Goal: Task Accomplishment & Management: Complete application form

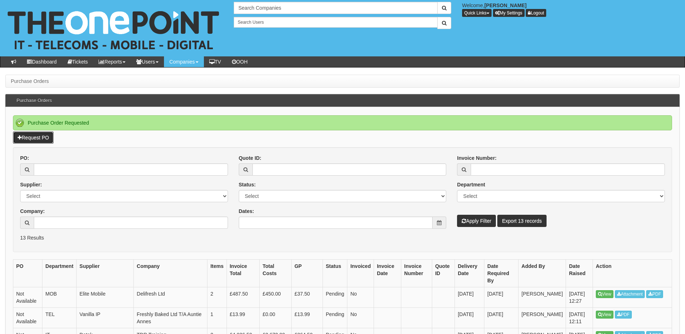
click at [42, 137] on link "Request PO" at bounding box center [33, 138] width 41 height 12
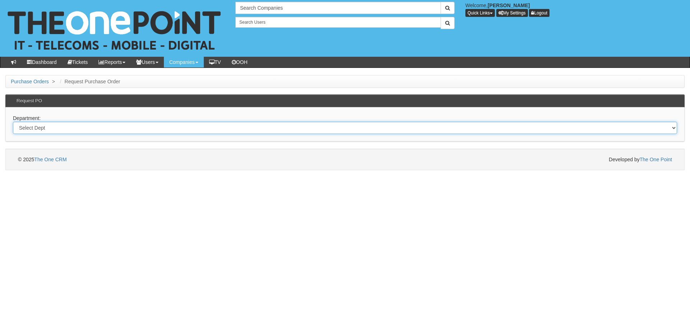
drag, startPoint x: 79, startPoint y: 128, endPoint x: 79, endPoint y: 133, distance: 4.7
click at [79, 128] on select "Select Dept Digital Internal IT Mobiles Marketing Telecoms" at bounding box center [345, 128] width 664 height 12
select select "?pipeID=&dept=IT"
click at [13, 122] on select "Select Dept Digital Internal IT Mobiles Marketing Telecoms" at bounding box center [345, 128] width 664 height 12
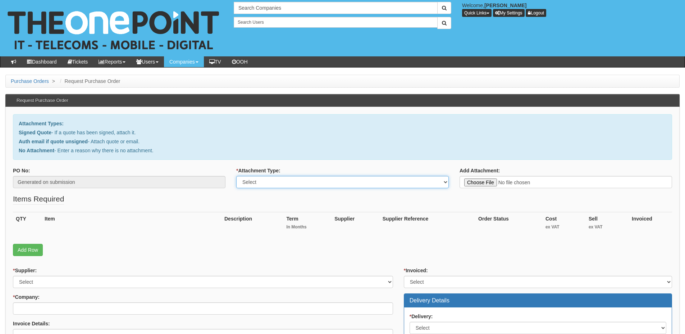
click at [262, 183] on select "Select Signed Quote Auth email with quote if unsigned No Attachment" at bounding box center [342, 182] width 212 height 12
select select "Signed Quote"
click at [236, 176] on select "Select Signed Quote Auth email with quote if unsigned No Attachment" at bounding box center [342, 182] width 212 height 12
type input "C:\fakepath\T and A construction - IT Support.pdf"
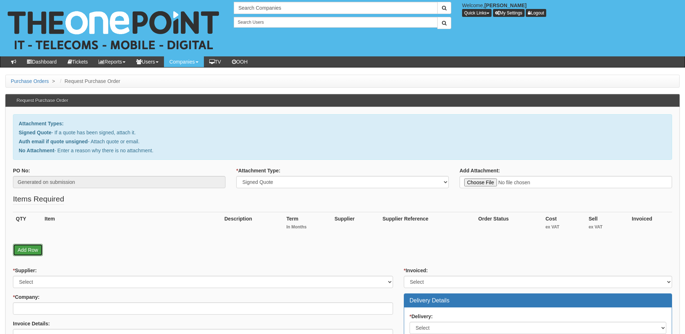
click at [24, 253] on link "Add Row" at bounding box center [28, 250] width 30 height 12
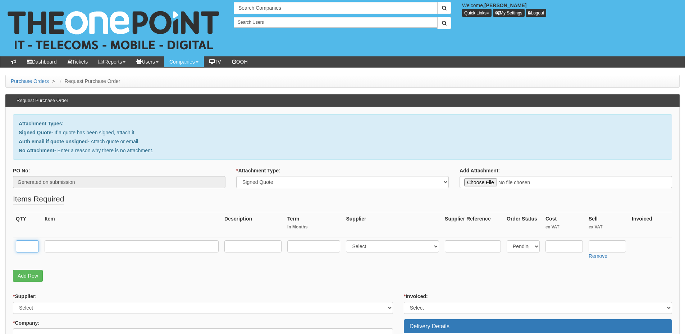
click at [32, 250] on input "text" at bounding box center [27, 247] width 23 height 12
type input "4"
click at [76, 250] on input "text" at bounding box center [132, 247] width 174 height 12
type input "The One Plan"
click at [317, 248] on input "text" at bounding box center [313, 247] width 53 height 12
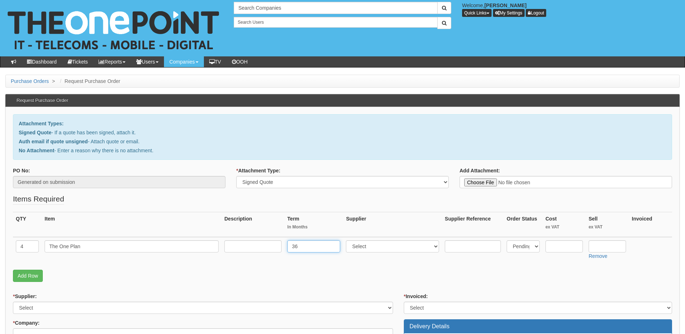
type input "36"
click at [385, 245] on select "Select 123 REG.co.uk 1Password 3 4Gon AA Jones Electric Ltd Abzorb Access Group…" at bounding box center [392, 247] width 93 height 12
select select "81"
click at [348, 241] on select "Select 123 REG.co.uk 1Password 3 4Gon AA Jones Electric Ltd Abzorb Access Group…" at bounding box center [392, 247] width 93 height 12
click at [237, 244] on input "text" at bounding box center [252, 247] width 57 height 12
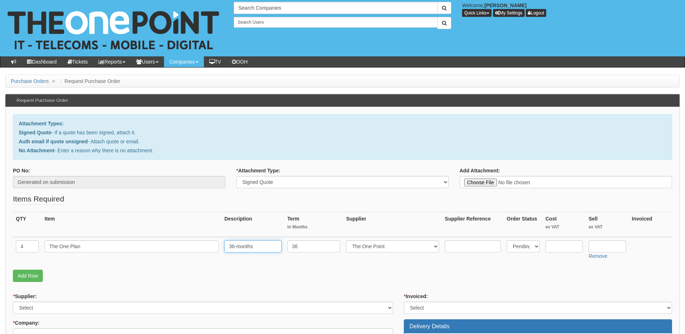
type input "36-months"
click at [595, 249] on input "text" at bounding box center [607, 247] width 37 height 12
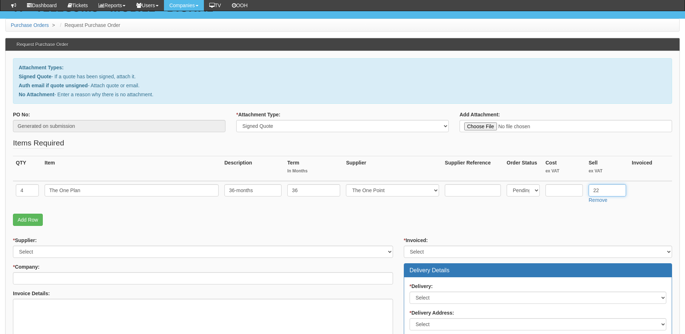
scroll to position [72, 0]
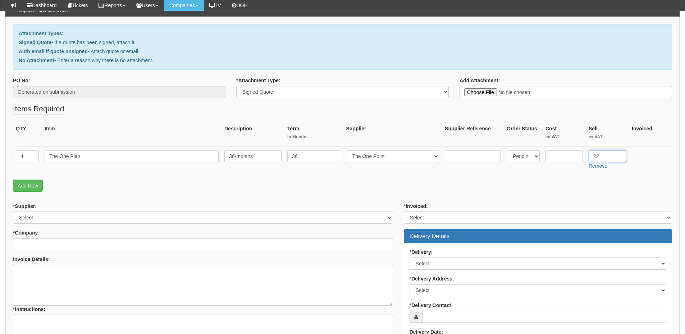
type input "22"
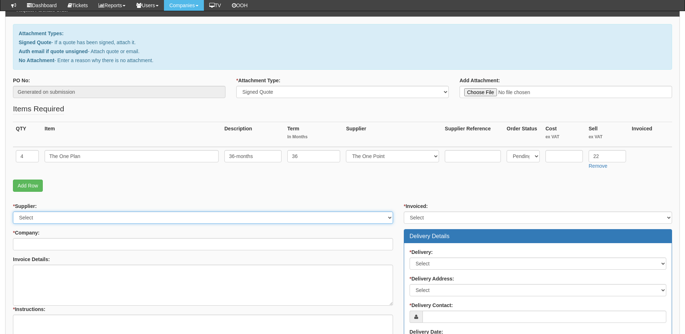
click at [63, 218] on select "Select 123 REG.co.uk 1Password 3 4Gon AA Jones Electric Ltd Abzorb Access Group…" at bounding box center [203, 218] width 380 height 12
select select "81"
click at [13, 212] on select "Select 123 REG.co.uk 1Password 3 4Gon AA Jones Electric Ltd Abzorb Access Group…" at bounding box center [203, 218] width 380 height 12
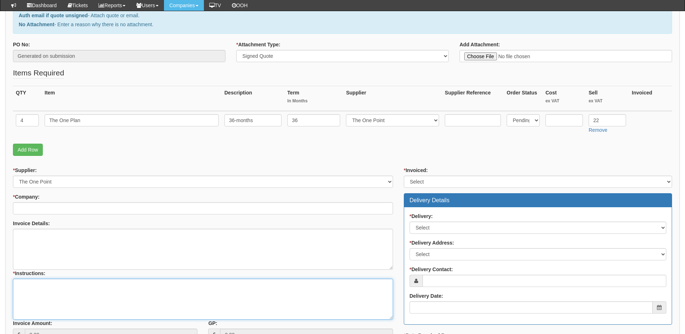
click at [54, 297] on textarea "* Instructions:" at bounding box center [203, 299] width 380 height 41
click at [41, 245] on textarea "Invoice Details:" at bounding box center [203, 249] width 380 height 41
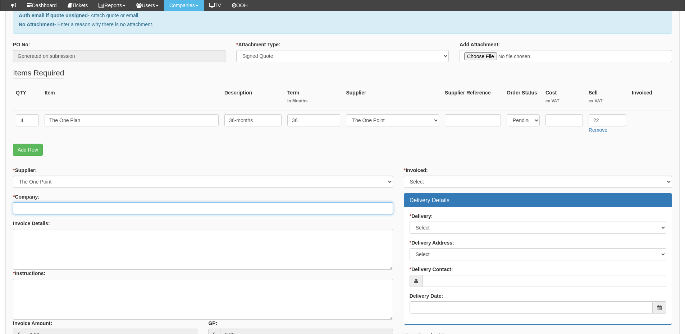
click at [40, 210] on input "* Company:" at bounding box center [203, 208] width 380 height 12
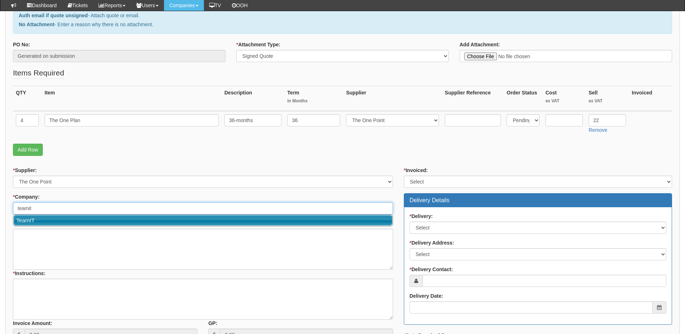
click at [30, 221] on link "TeamIT" at bounding box center [203, 220] width 379 height 10
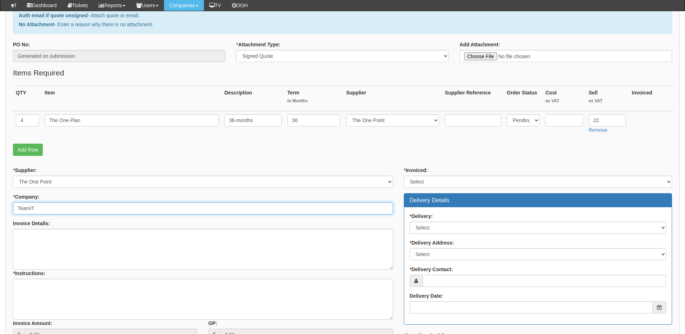
type input "TeamIT"
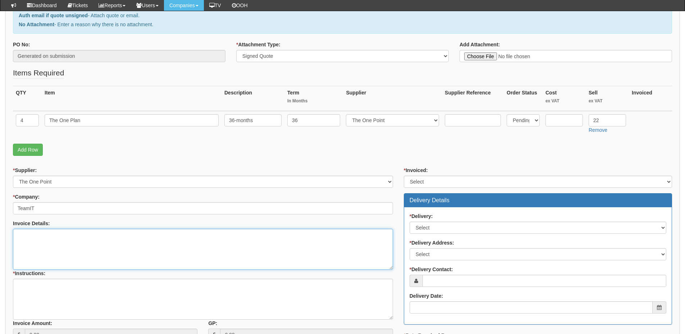
click at [30, 239] on textarea "Invoice Details:" at bounding box center [203, 249] width 380 height 41
click at [62, 253] on textarea "Invoice Details:" at bounding box center [203, 249] width 380 height 41
paste textarea "T and A construction"
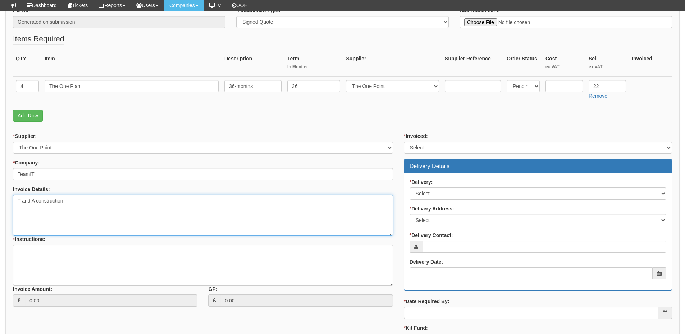
scroll to position [180, 0]
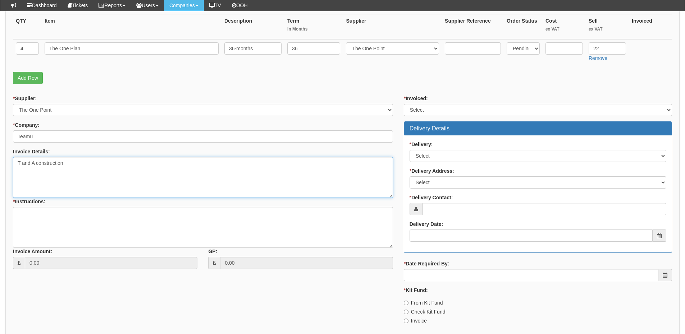
type textarea "T and A construction"
click at [48, 214] on textarea "* Instructions:" at bounding box center [203, 227] width 380 height 41
type textarea "Team IT migration"
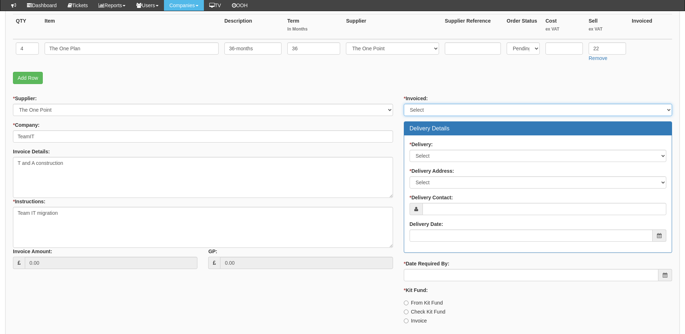
click at [414, 111] on select "Select Yes No N/A STB (part of order)" at bounding box center [538, 110] width 268 height 12
select select "2"
click at [404, 104] on select "Select Yes No N/A STB (part of order)" at bounding box center [538, 110] width 268 height 12
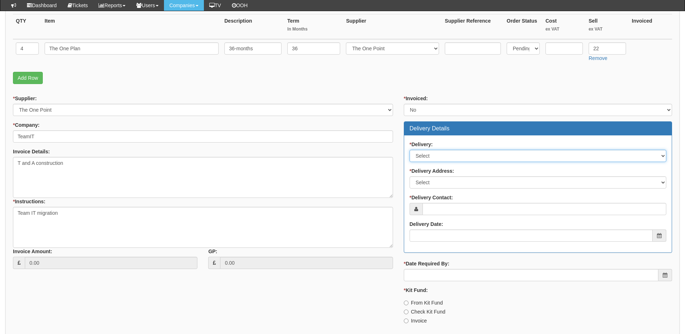
click at [428, 156] on select "Select No Not Applicable Yes" at bounding box center [538, 156] width 257 height 12
select select "3"
click at [410, 150] on select "Select No Not Applicable Yes" at bounding box center [538, 156] width 257 height 12
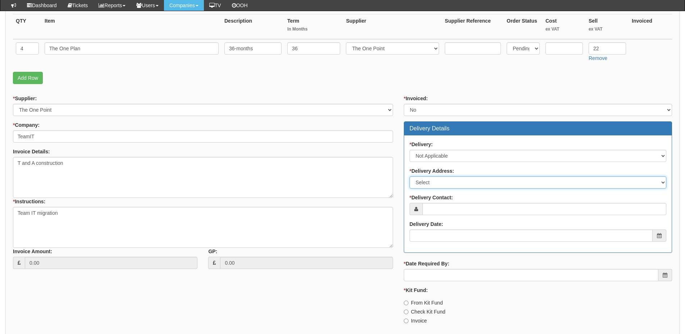
click at [425, 186] on select "Select Not Applicable Main Address - WF8 4HY Other" at bounding box center [538, 183] width 257 height 12
select select "N/A"
click at [410, 177] on select "Select Not Applicable Main Address - WF8 4HY Other" at bounding box center [538, 183] width 257 height 12
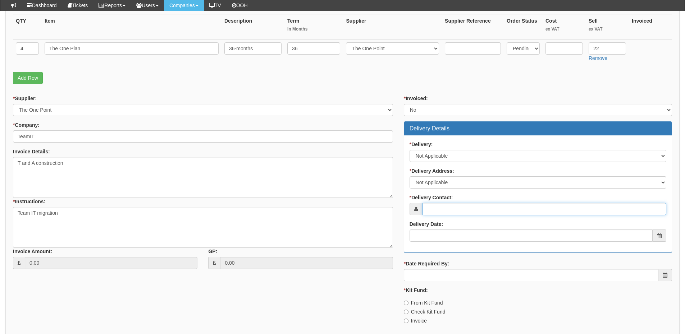
click at [442, 206] on input "* Delivery Contact:" at bounding box center [544, 209] width 244 height 12
paste input "Rickey Allbrook"
type input "Rickey Allbrook"
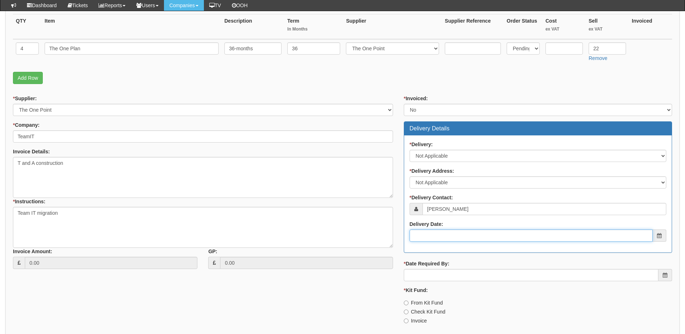
click at [439, 237] on input "Delivery Date:" at bounding box center [531, 236] width 243 height 12
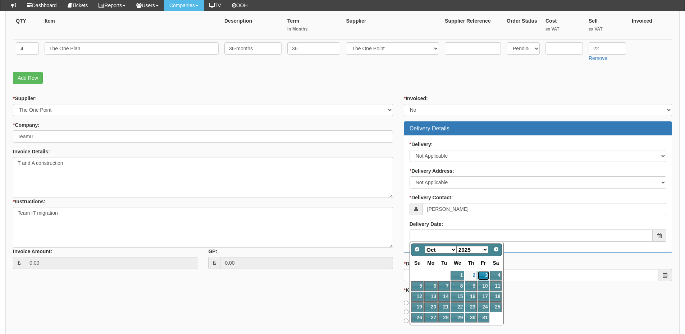
click at [479, 276] on link "3" at bounding box center [483, 276] width 12 height 10
type input "2025-10-03"
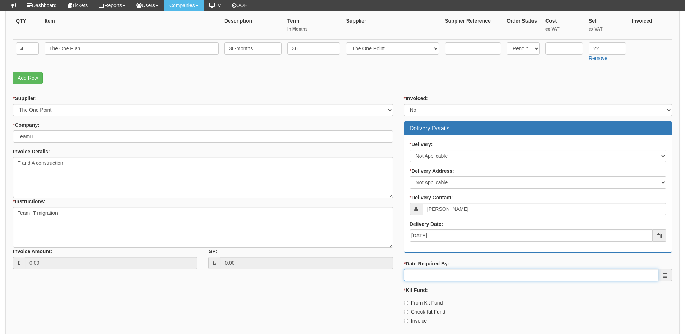
click at [474, 271] on input "* Date Required By:" at bounding box center [531, 275] width 255 height 12
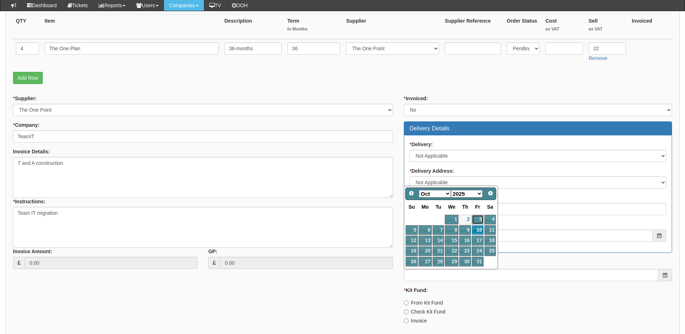
click at [477, 219] on link "3" at bounding box center [478, 220] width 12 height 10
type input "2025-10-03"
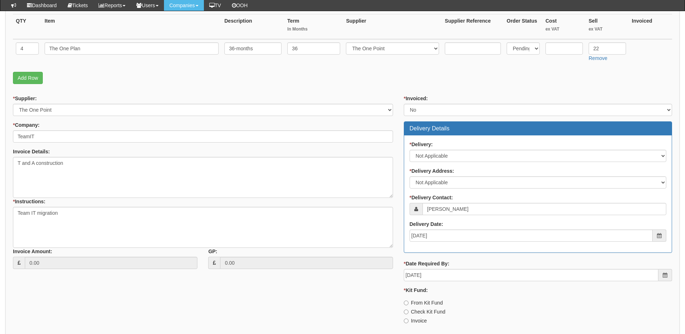
click at [419, 321] on label "Invoice" at bounding box center [415, 320] width 23 height 7
click at [408, 321] on input "Invoice" at bounding box center [406, 321] width 5 height 5
radio input "true"
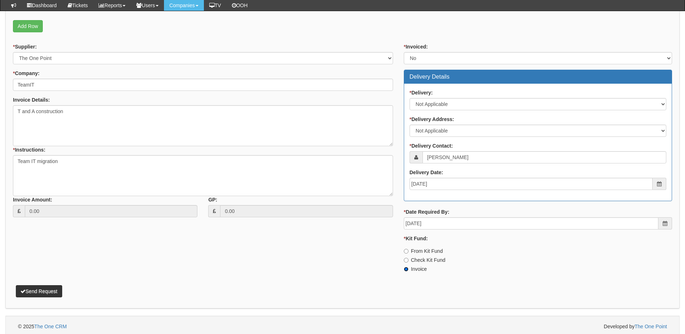
scroll to position [235, 0]
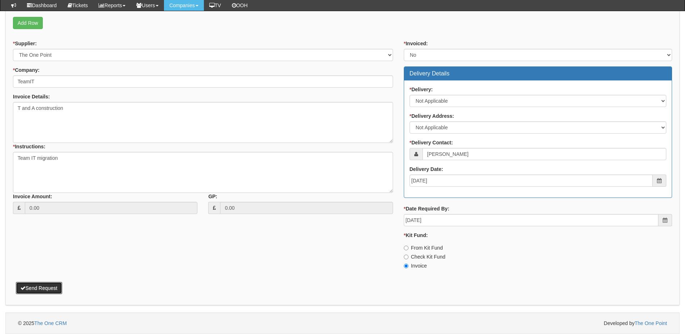
click at [49, 285] on button "Send Request" at bounding box center [39, 288] width 46 height 12
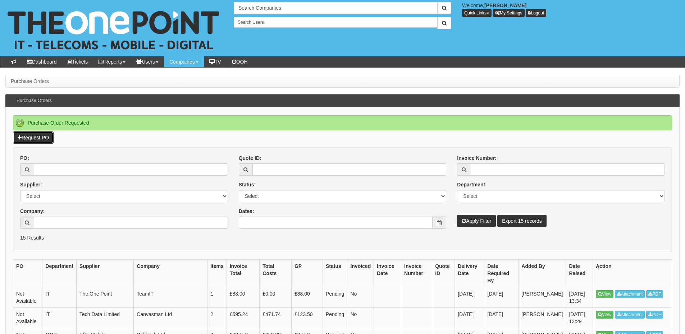
click at [31, 139] on link "Request PO" at bounding box center [33, 138] width 41 height 12
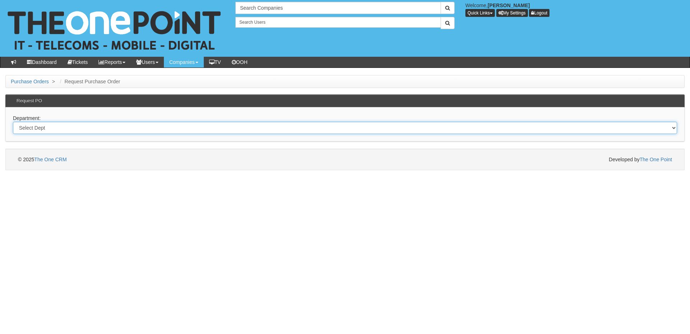
click at [108, 131] on select "Select Dept Digital Internal IT Mobiles Marketing Telecoms" at bounding box center [345, 128] width 664 height 12
select select "?pipeID=&dept=IT"
click at [13, 122] on select "Select Dept Digital Internal IT Mobiles Marketing Telecoms" at bounding box center [345, 128] width 664 height 12
drag, startPoint x: 127, startPoint y: 126, endPoint x: 125, endPoint y: 131, distance: 5.3
click at [127, 126] on select "Select Dept Digital Internal IT Mobiles Marketing Telecoms" at bounding box center [345, 128] width 664 height 12
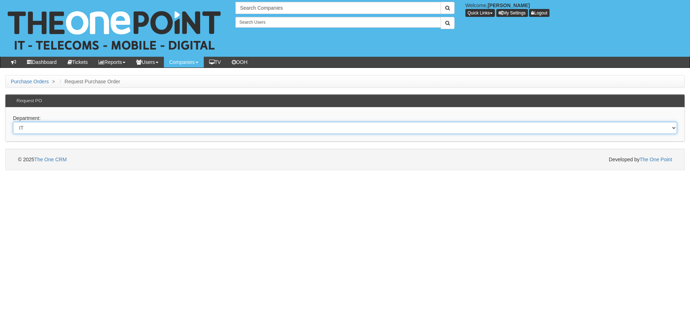
select select "?pipeID=&dept=TEL"
click at [13, 122] on select "Select Dept Digital Internal IT Mobiles Marketing Telecoms" at bounding box center [345, 128] width 664 height 12
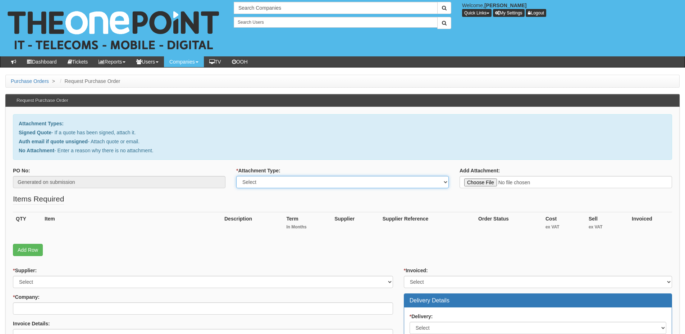
click at [275, 184] on select "Select Signed Quote Auth email with quote if unsigned No Attachment" at bounding box center [342, 182] width 212 height 12
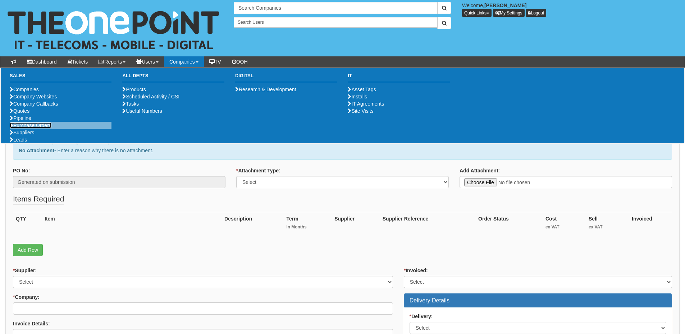
click at [48, 128] on link "Purchase Orders" at bounding box center [31, 126] width 42 height 6
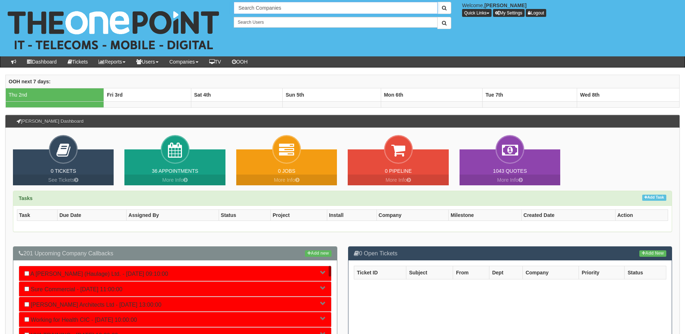
click at [258, 10] on input "Search Companies" at bounding box center [336, 8] width 204 height 12
type input "Search Companies"
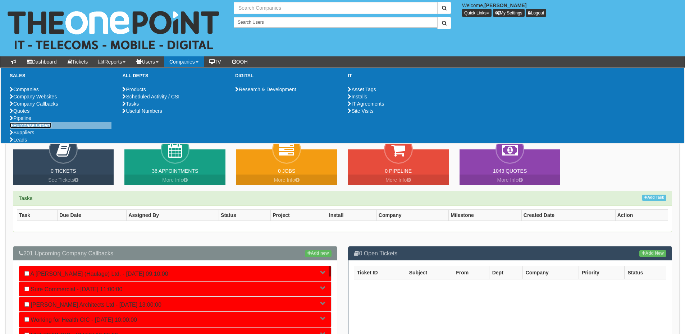
type input "Search Companies"
click at [34, 128] on link "Purchase Orders" at bounding box center [31, 126] width 42 height 6
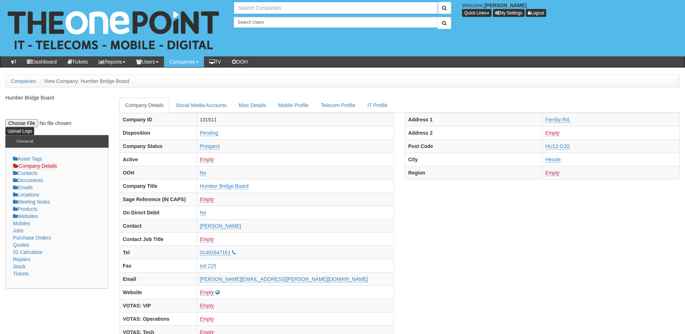
click at [253, 5] on input "text" at bounding box center [336, 8] width 204 height 12
click at [267, 8] on input "volumec" at bounding box center [336, 8] width 204 height 12
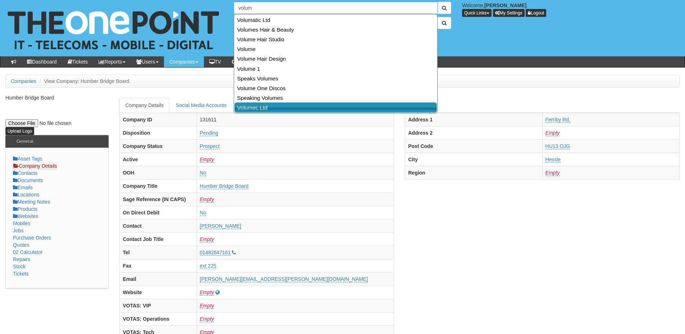
click at [258, 108] on link "Volumec Ltd" at bounding box center [335, 107] width 202 height 10
type input "Volumec Ltd"
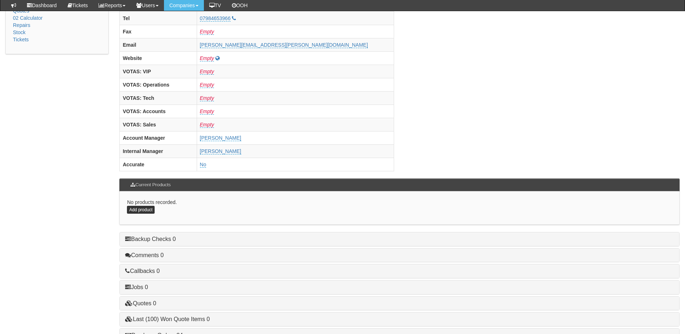
scroll to position [299, 0]
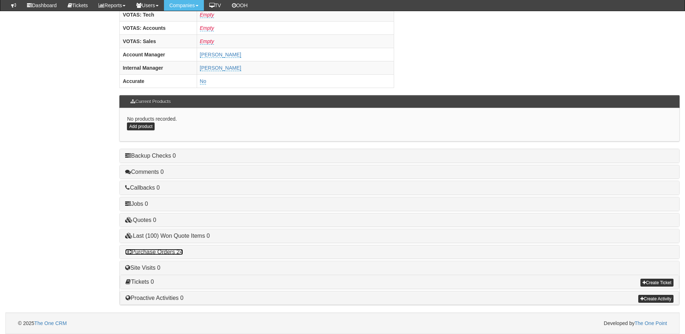
click at [171, 253] on link "Purchase Orders 24" at bounding box center [154, 252] width 58 height 6
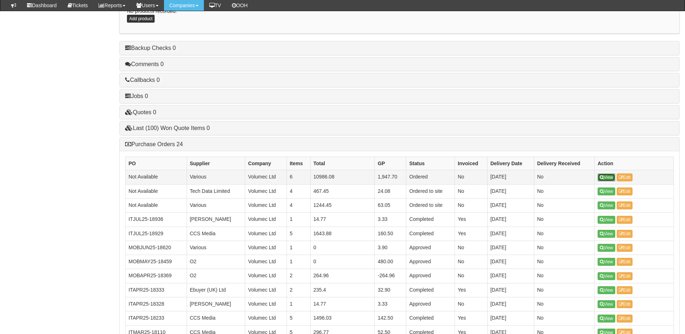
scroll to position [407, 0]
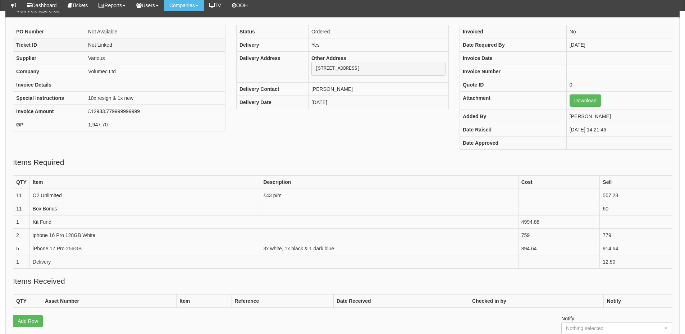
scroll to position [72, 0]
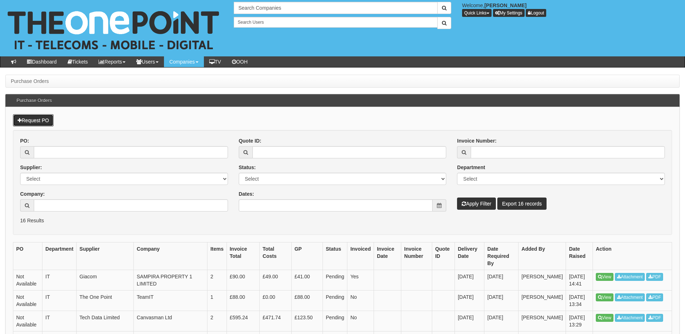
click at [38, 118] on link "Request PO" at bounding box center [33, 120] width 41 height 12
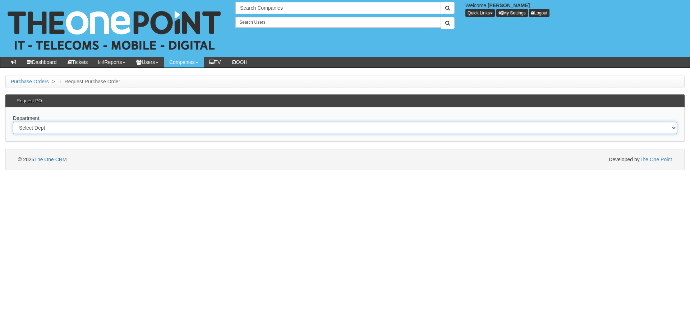
drag, startPoint x: 147, startPoint y: 126, endPoint x: 147, endPoint y: 132, distance: 5.8
click at [147, 126] on select "Select Dept Digital Internal IT Mobiles Marketing Telecoms" at bounding box center [345, 128] width 664 height 12
select select "?pipeID=&dept=TEL"
click at [13, 122] on select "Select Dept Digital Internal IT Mobiles Marketing Telecoms" at bounding box center [345, 128] width 664 height 12
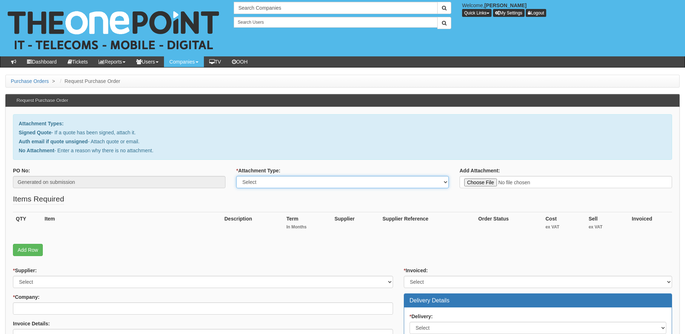
drag, startPoint x: 262, startPoint y: 183, endPoint x: 262, endPoint y: 188, distance: 4.3
click at [262, 183] on select "Select Signed Quote Auth email with quote if unsigned No Attachment" at bounding box center [342, 182] width 212 height 12
click at [236, 176] on select "Select Signed Quote Auth email with quote if unsigned No Attachment" at bounding box center [342, 182] width 212 height 12
click at [264, 174] on label "* Attachment Type:" at bounding box center [258, 170] width 44 height 7
click at [264, 176] on select "Select Signed Quote Auth email with quote if unsigned No Attachment" at bounding box center [342, 182] width 212 height 12
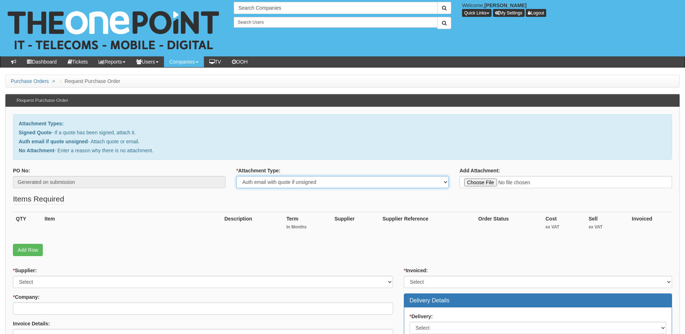
click at [264, 186] on select "Select Signed Quote Auth email with quote if unsigned No Attachment" at bounding box center [342, 182] width 212 height 12
select select "No Attachment"
click at [236, 176] on select "Select Signed Quote Auth email with quote if unsigned No Attachment" at bounding box center [342, 182] width 212 height 12
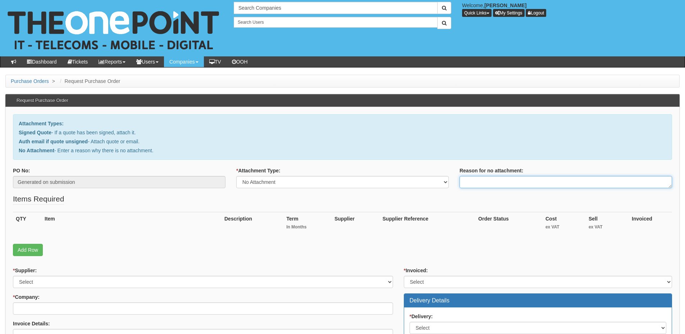
click at [473, 182] on textarea "Reason for no attachment:" at bounding box center [565, 182] width 212 height 12
click at [530, 182] on textarea "Linked to ticket 438670" at bounding box center [565, 182] width 212 height 12
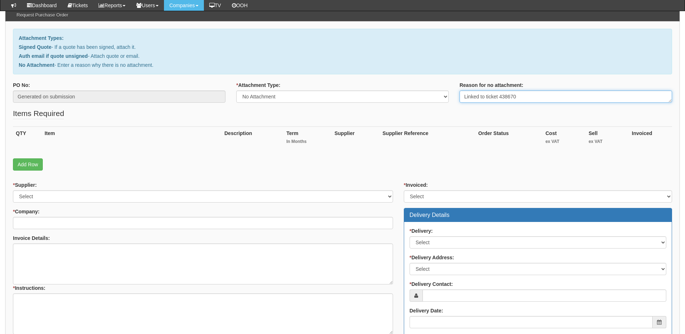
scroll to position [144, 0]
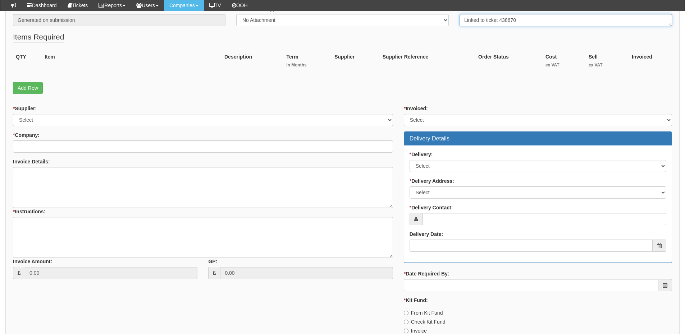
type textarea "Linked to ticket 438670"
click at [148, 259] on div "Invoice Amount: 0.00" at bounding box center [105, 268] width 184 height 21
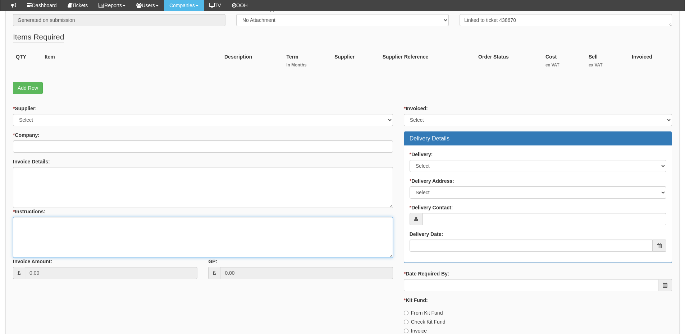
click at [109, 222] on textarea "* Instructions:" at bounding box center [203, 237] width 380 height 41
paste textarea "Linked to ticket 438670"
type textarea "Linked to ticket 438670"
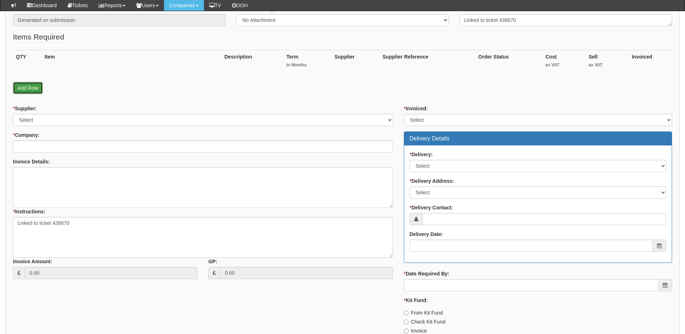
click at [32, 85] on link "Add Row" at bounding box center [28, 88] width 30 height 12
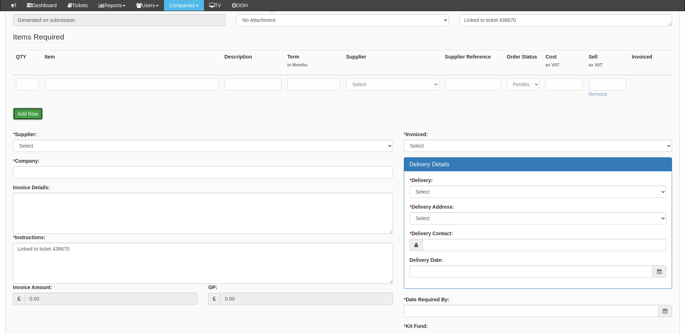
click at [35, 114] on link "Add Row" at bounding box center [28, 114] width 30 height 12
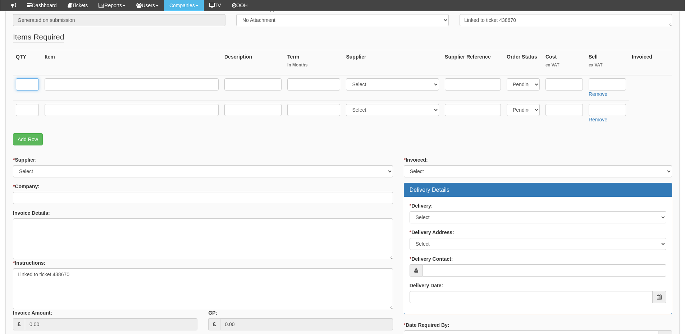
click at [28, 85] on input "text" at bounding box center [27, 84] width 23 height 12
type input "1"
click at [31, 109] on input "text" at bounding box center [27, 110] width 23 height 12
type input "1"
click at [49, 109] on input "text" at bounding box center [132, 110] width 174 height 12
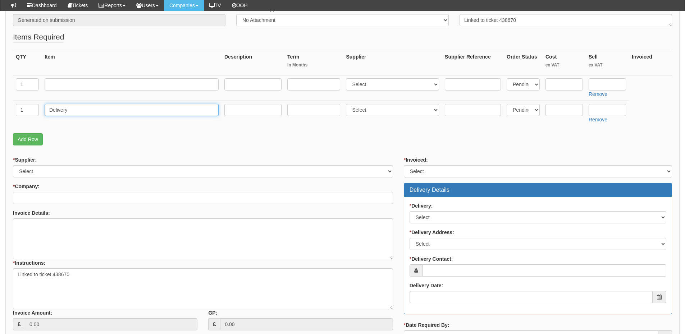
type input "Delivery"
click at [600, 109] on input "text" at bounding box center [607, 110] width 37 height 12
type input "12.50"
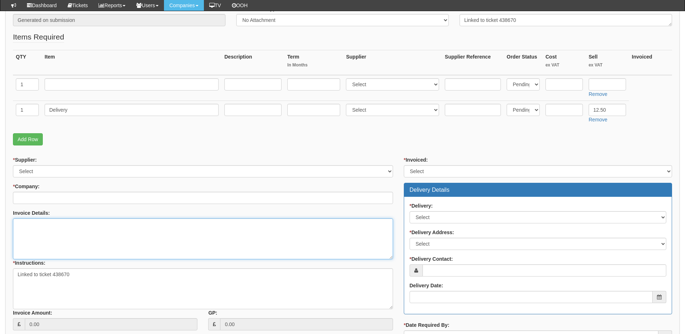
click at [65, 239] on textarea "Invoice Details:" at bounding box center [203, 239] width 380 height 41
paste textarea "PURCHASE ORDER No. 10BCA0000235"
type textarea "PURCHASE ORDER No. 10BCA0000235"
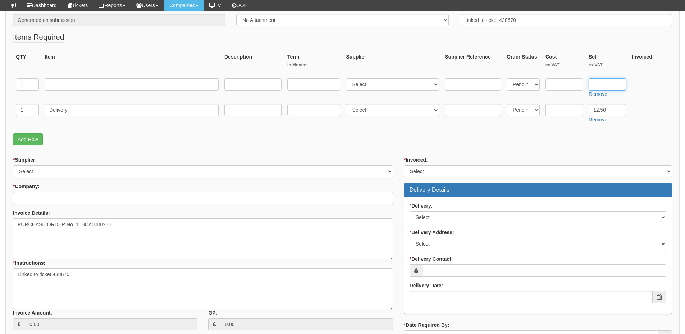
click at [608, 84] on input "text" at bounding box center [607, 84] width 37 height 12
type input "82.96"
click at [106, 86] on input "text" at bounding box center [132, 84] width 174 height 12
paste input "Yealink - DECT - Bundle W73P - Inc. W70B & W73H"
type input "Yealink - DECT - Bundle W73P - Inc. W70B & W73H"
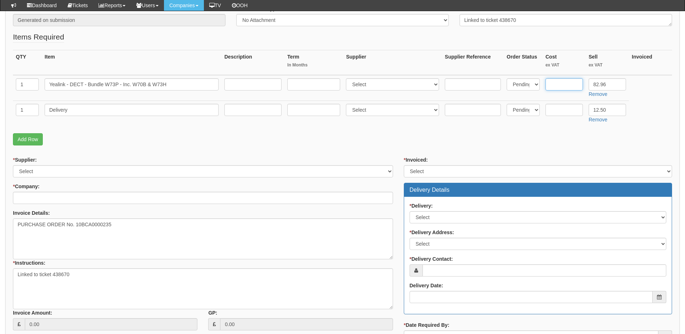
click at [561, 81] on input "text" at bounding box center [563, 84] width 37 height 12
type input "72.96"
click at [381, 83] on select "Select 123 REG.co.uk 1Password 3 4Gon AA Jones Electric Ltd Abzorb Access Group…" at bounding box center [392, 84] width 93 height 12
select select "72"
click at [348, 78] on select "Select 123 REG.co.uk 1Password 3 4Gon AA Jones Electric Ltd Abzorb Access Group…" at bounding box center [392, 84] width 93 height 12
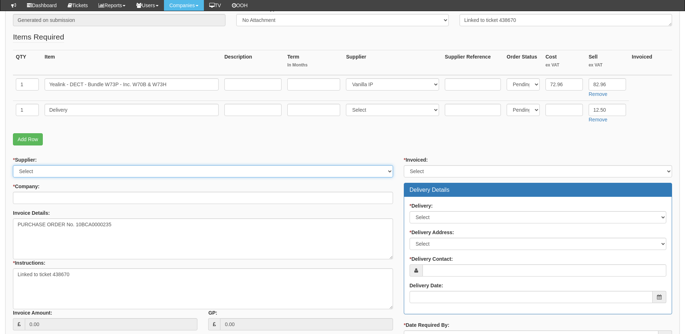
click at [36, 171] on select "Select 123 REG.co.uk 1Password 3 4Gon AA Jones Electric Ltd Abzorb Access Group…" at bounding box center [203, 171] width 380 height 12
select select "72"
click at [13, 165] on select "Select 123 REG.co.uk 1Password 3 4Gon AA Jones Electric Ltd Abzorb Access Group…" at bounding box center [203, 171] width 380 height 12
click at [42, 198] on input "* Company:" at bounding box center [203, 198] width 380 height 12
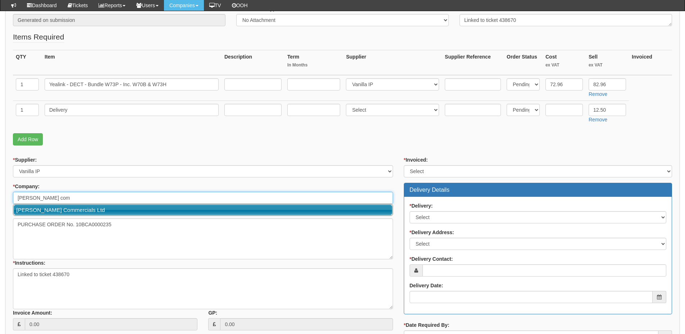
click at [59, 212] on link "Thompson Commercials Ltd" at bounding box center [203, 210] width 379 height 10
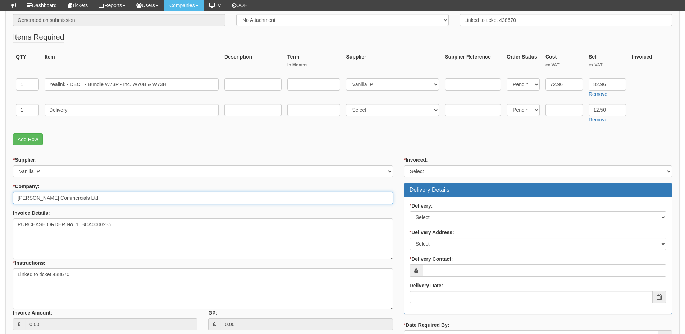
type input "Thompson Commercials Ltd"
click at [430, 170] on select "Select Yes No N/A STB (part of order)" at bounding box center [538, 171] width 268 height 12
click at [404, 165] on select "Select Yes No N/A STB (part of order)" at bounding box center [538, 171] width 268 height 12
drag, startPoint x: 421, startPoint y: 172, endPoint x: 421, endPoint y: 177, distance: 5.8
click at [421, 172] on select "Select Yes No N/A STB (part of order)" at bounding box center [538, 171] width 268 height 12
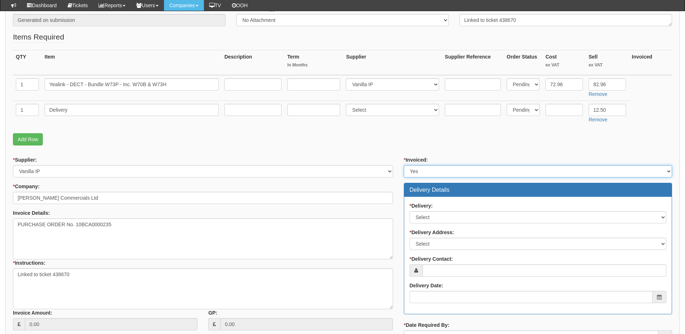
select select "2"
click at [404, 165] on select "Select Yes No N/A STB (part of order)" at bounding box center [538, 171] width 268 height 12
click at [426, 208] on label "* Delivery:" at bounding box center [421, 205] width 23 height 7
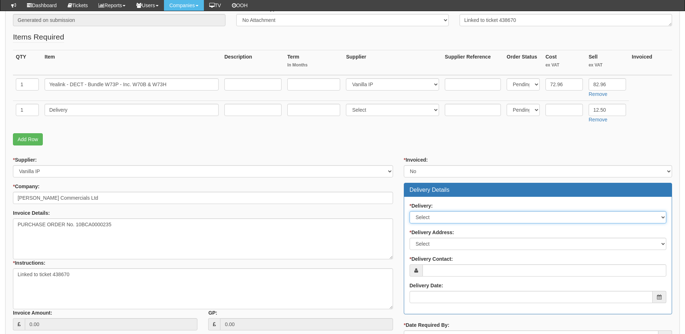
click at [426, 211] on select "Select No Not Applicable Yes" at bounding box center [538, 217] width 257 height 12
drag, startPoint x: 427, startPoint y: 219, endPoint x: 427, endPoint y: 223, distance: 4.0
click at [427, 220] on select "Select No Not Applicable Yes" at bounding box center [538, 217] width 257 height 12
select select "1"
click at [410, 211] on select "Select No Not Applicable Yes" at bounding box center [538, 217] width 257 height 12
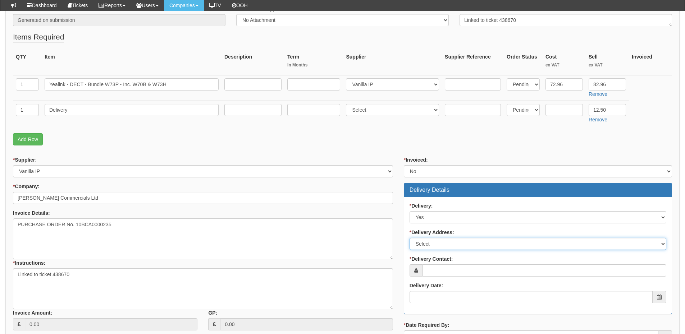
click at [426, 246] on select "Select Not Applicable Main Address - HU3 4UQ Other" at bounding box center [538, 244] width 257 height 12
select select "other"
click at [410, 238] on select "Select Not Applicable Main Address - HU3 4UQ Other" at bounding box center [538, 244] width 257 height 12
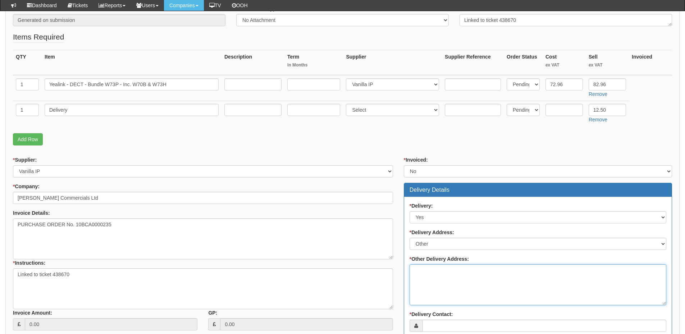
click at [425, 275] on textarea "* Other Delivery Address:" at bounding box center [538, 285] width 257 height 41
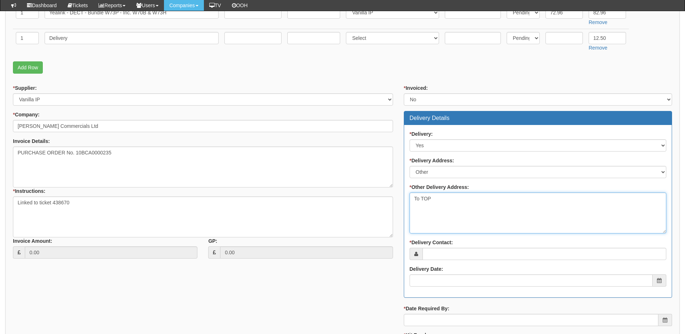
type textarea "To TOP"
click at [441, 248] on div "* Delivery Contact:" at bounding box center [538, 249] width 257 height 21
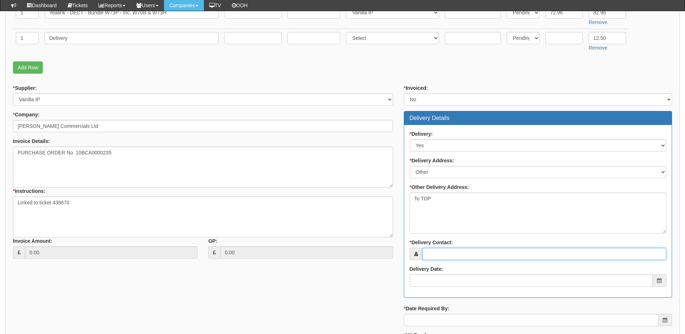
click at [441, 248] on input "* Delivery Contact:" at bounding box center [544, 254] width 244 height 12
click at [446, 251] on input "* Delivery Contact:" at bounding box center [544, 254] width 244 height 12
paste input "Robert Penrose"
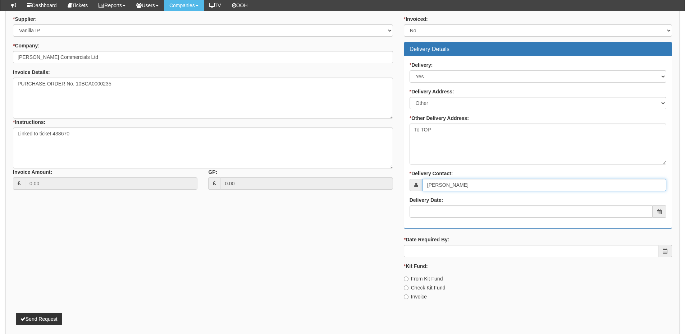
scroll to position [288, 0]
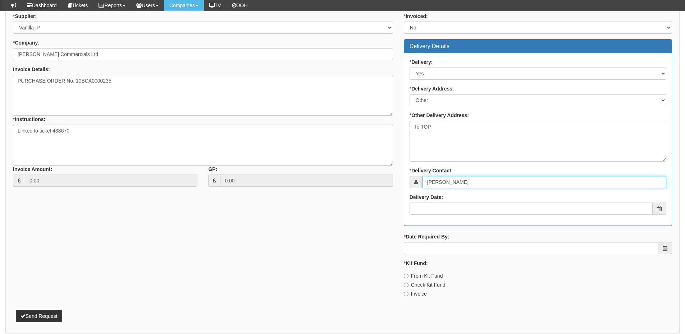
type input "Robert Penrose"
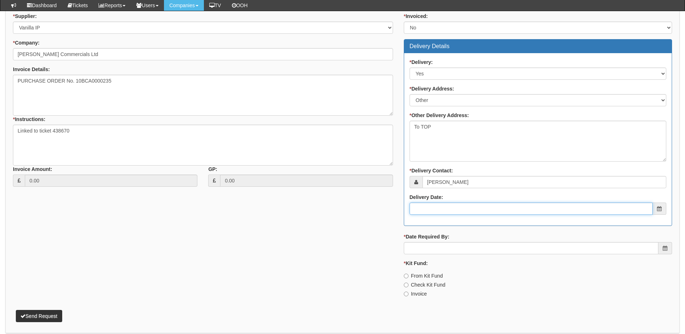
click at [436, 206] on input "Delivery Date:" at bounding box center [531, 209] width 243 height 12
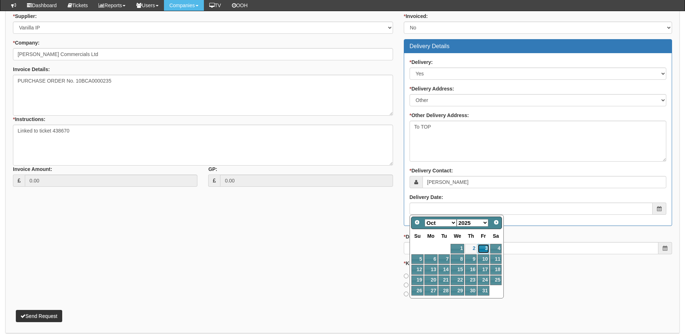
click at [480, 249] on link "3" at bounding box center [483, 249] width 12 height 10
type input "2025-10-03"
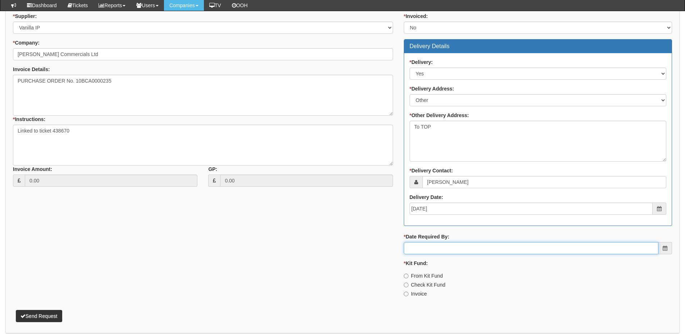
click at [458, 250] on input "* Date Required By:" at bounding box center [531, 248] width 255 height 12
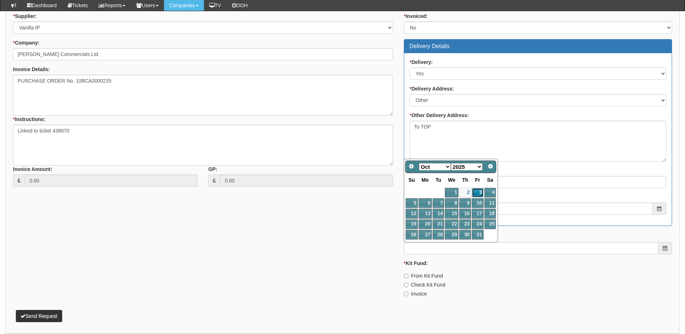
click at [475, 193] on link "3" at bounding box center [478, 193] width 12 height 10
type input "2025-10-03"
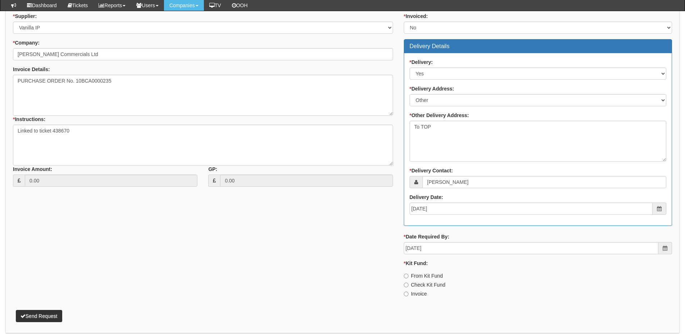
click at [414, 294] on label "Invoice" at bounding box center [415, 294] width 23 height 7
click at [408, 294] on input "Invoice" at bounding box center [406, 294] width 5 height 5
radio input "true"
click at [33, 311] on button "Send Request" at bounding box center [39, 316] width 46 height 12
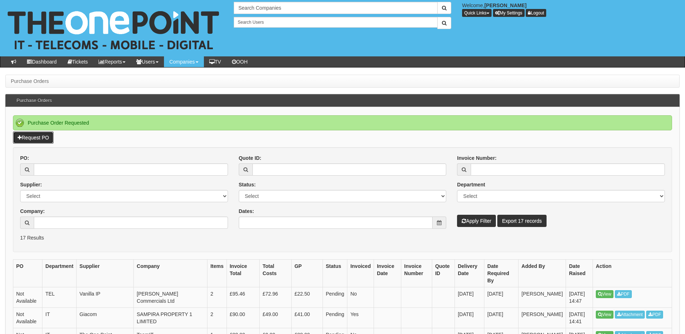
click at [41, 137] on link "Request PO" at bounding box center [33, 138] width 41 height 12
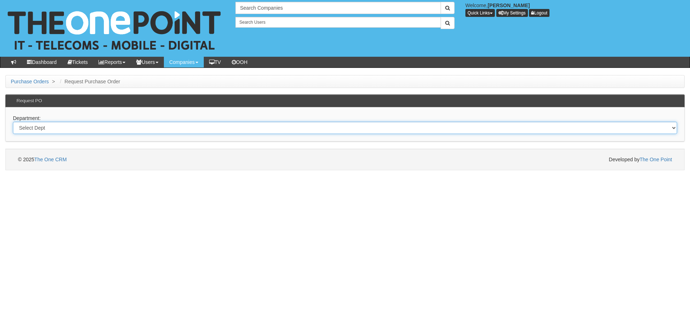
click at [206, 125] on select "Select Dept Digital Internal IT Mobiles Marketing Telecoms" at bounding box center [345, 128] width 664 height 12
select select "?pipeID=&dept=IT"
click at [13, 122] on select "Select Dept Digital Internal IT Mobiles Marketing Telecoms" at bounding box center [345, 128] width 664 height 12
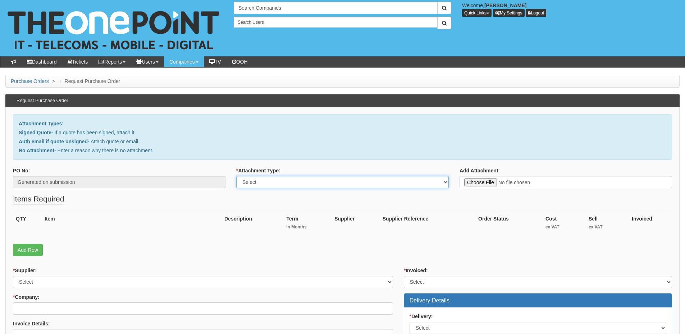
click at [277, 187] on select "Select Signed Quote Auth email with quote if unsigned No Attachment" at bounding box center [342, 182] width 212 height 12
select select "Signed Quote"
click at [236, 176] on select "Select Signed Quote Auth email with quote if unsigned No Attachment" at bounding box center [342, 182] width 212 height 12
type input "C:\fakepath\Crescent Business Support LTD - New Deal (2) (1).pdf"
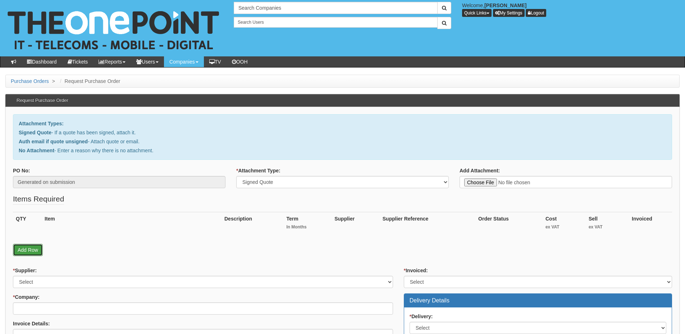
click at [26, 249] on link "Add Row" at bounding box center [28, 250] width 30 height 12
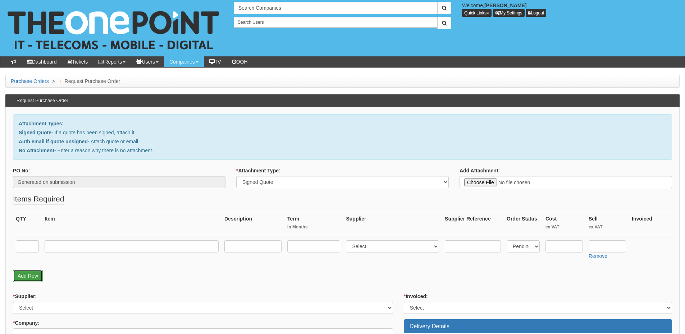
click at [27, 278] on link "Add Row" at bounding box center [28, 276] width 30 height 12
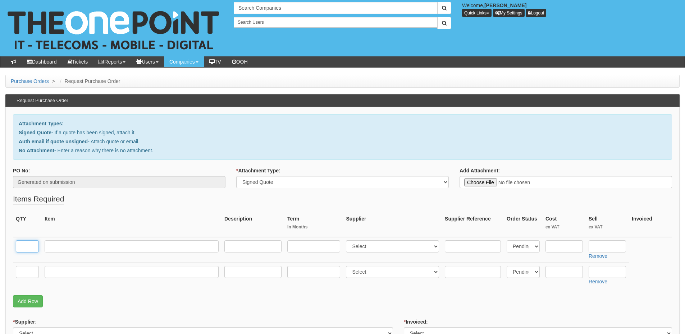
click at [28, 249] on input "text" at bounding box center [27, 247] width 23 height 12
type input "2"
click at [26, 272] on input "text" at bounding box center [27, 272] width 23 height 12
type input "2"
click at [56, 273] on input "text" at bounding box center [132, 272] width 174 height 12
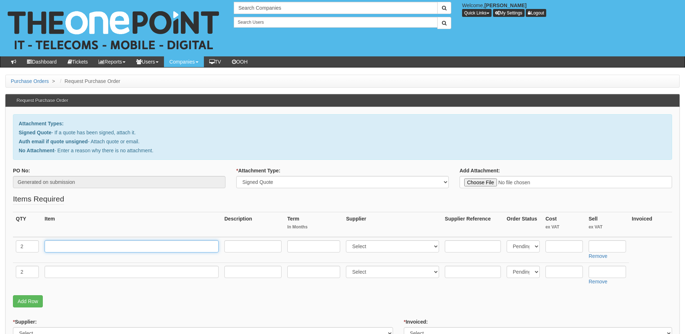
click at [57, 246] on input "text" at bounding box center [132, 247] width 174 height 12
click at [77, 250] on input "text" at bounding box center [132, 247] width 174 height 12
click at [91, 246] on input "text" at bounding box center [132, 247] width 174 height 12
type input "The One Plan"
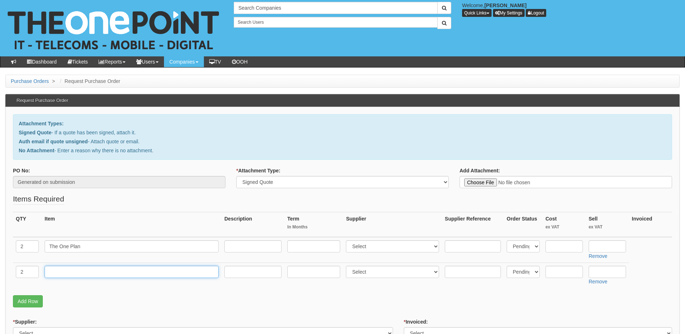
click at [92, 275] on input "text" at bounding box center [132, 272] width 174 height 12
type input "Business Standard"
click at [310, 249] on input "text" at bounding box center [313, 247] width 53 height 12
click at [604, 252] on input "text" at bounding box center [607, 247] width 37 height 12
type input "30"
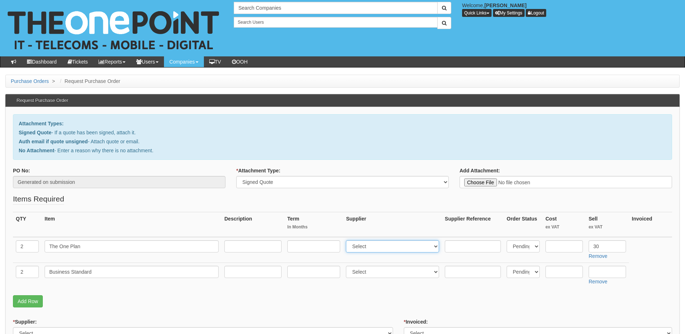
click at [374, 242] on select "Select 123 REG.co.uk 1Password 3 4Gon AA Jones Electric Ltd Abzorb Access Group…" at bounding box center [392, 247] width 93 height 12
select select "81"
click at [348, 241] on select "Select 123 REG.co.uk 1Password 3 4Gon AA Jones Electric Ltd Abzorb Access Group…" at bounding box center [392, 247] width 93 height 12
click at [376, 274] on select "Select 123 REG.co.uk 1Password 3 4Gon AA Jones Electric Ltd Abzorb Access Group…" at bounding box center [392, 272] width 93 height 12
select select "291"
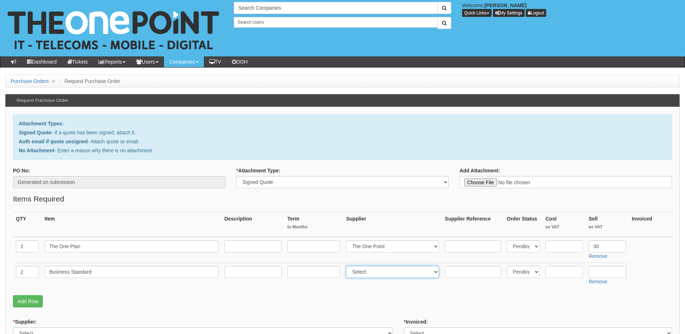
click at [348, 266] on select "Select 123 REG.co.uk 1Password 3 4Gon AA Jones Electric Ltd Abzorb Access Group…" at bounding box center [392, 272] width 93 height 12
click at [316, 243] on input "text" at bounding box center [313, 247] width 53 height 12
type input "36"
click at [308, 269] on input "text" at bounding box center [313, 272] width 53 height 12
type input "36"
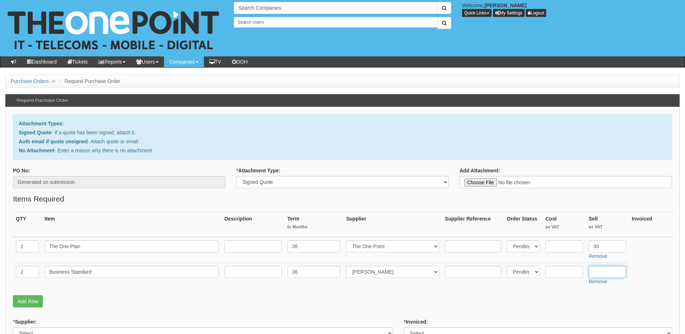
click at [604, 274] on input "text" at bounding box center [607, 272] width 37 height 12
type input "10.08"
click at [557, 271] on input "text" at bounding box center [563, 272] width 37 height 12
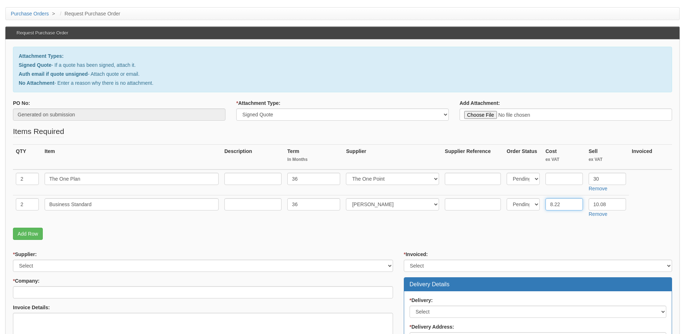
scroll to position [144, 0]
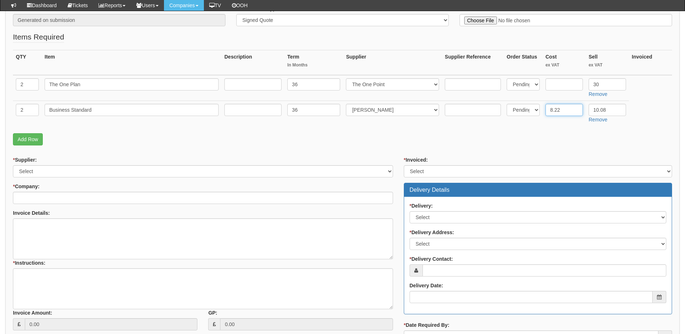
type input "8.22"
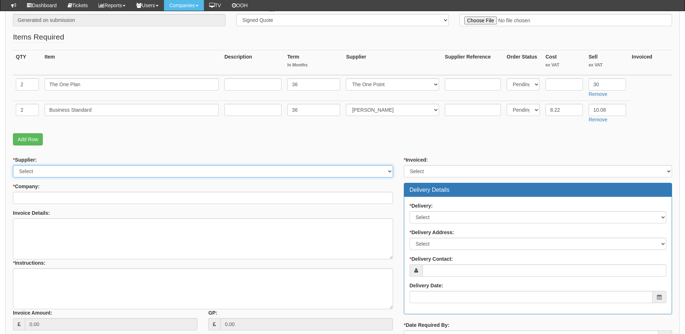
click at [147, 166] on select "Select 123 REG.co.uk 1Password 3 4Gon AA Jones Electric Ltd Abzorb Access Group…" at bounding box center [203, 171] width 380 height 12
select select "124"
click at [13, 165] on select "Select 123 REG.co.uk 1Password 3 4Gon AA Jones Electric Ltd Abzorb Access Group…" at bounding box center [203, 171] width 380 height 12
click at [87, 193] on input "* Company:" at bounding box center [203, 198] width 380 height 12
click at [27, 200] on input "cresent" at bounding box center [203, 198] width 380 height 12
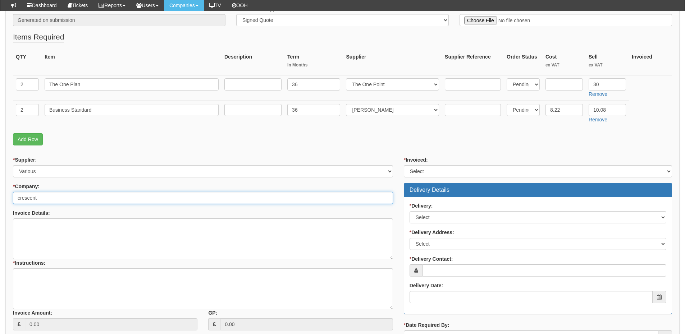
click at [59, 196] on input "crescent" at bounding box center [203, 198] width 380 height 12
click at [74, 200] on input "crescent business" at bounding box center [203, 198] width 380 height 12
drag, startPoint x: 74, startPoint y: 200, endPoint x: 4, endPoint y: 202, distance: 70.1
click at [4, 202] on div "Purchase Orders > Request Purchase Order Request Purchase Order Attachment Type…" at bounding box center [342, 182] width 685 height 539
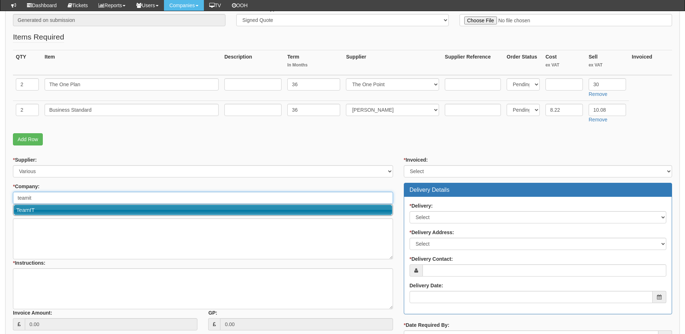
click at [34, 212] on link "TeamIT" at bounding box center [203, 210] width 379 height 10
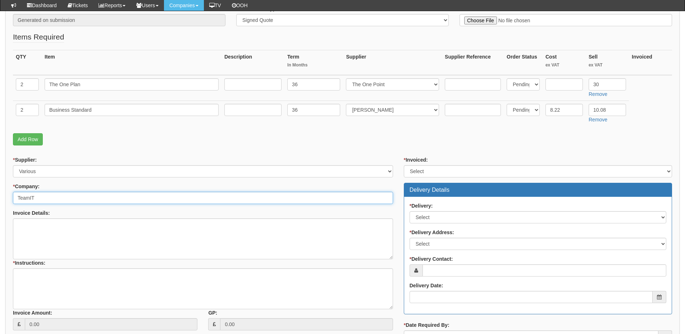
type input "TeamIT"
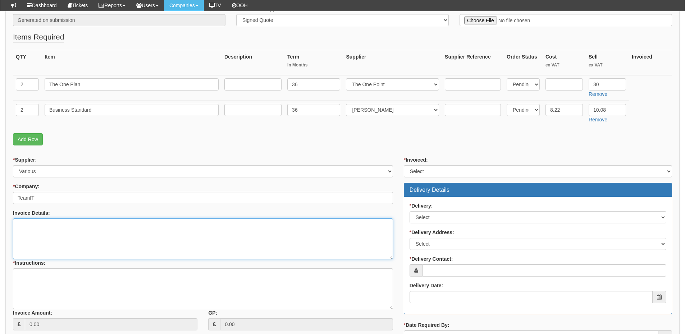
click at [71, 237] on textarea "Invoice Details:" at bounding box center [203, 239] width 380 height 41
paste textarea "Crescent Business Support LTD"
type textarea "Crescent Business Support LTD"
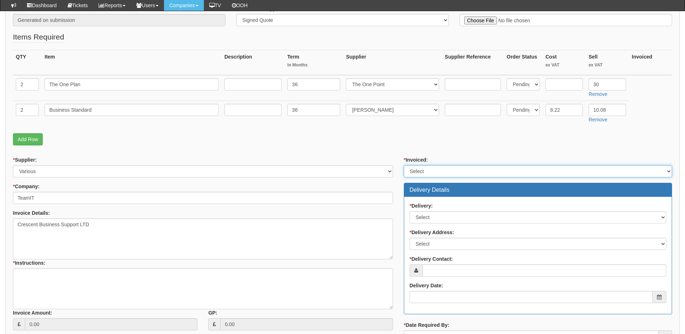
click at [454, 171] on select "Select Yes No N/A STB (part of order)" at bounding box center [538, 171] width 268 height 12
select select "2"
click at [404, 165] on select "Select Yes No N/A STB (part of order)" at bounding box center [538, 171] width 268 height 12
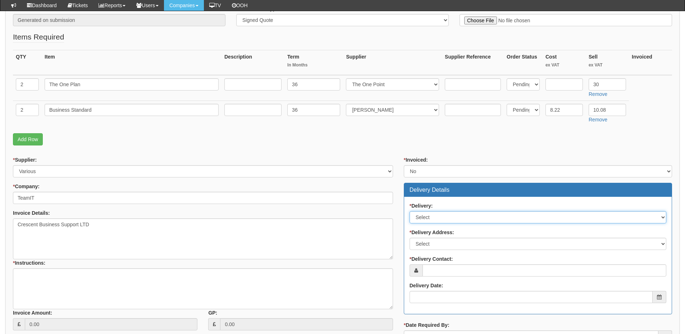
drag, startPoint x: 443, startPoint y: 214, endPoint x: 440, endPoint y: 217, distance: 3.9
click at [440, 217] on select "Select No Not Applicable Yes" at bounding box center [538, 217] width 257 height 12
select select "3"
click at [410, 211] on select "Select No Not Applicable Yes" at bounding box center [538, 217] width 257 height 12
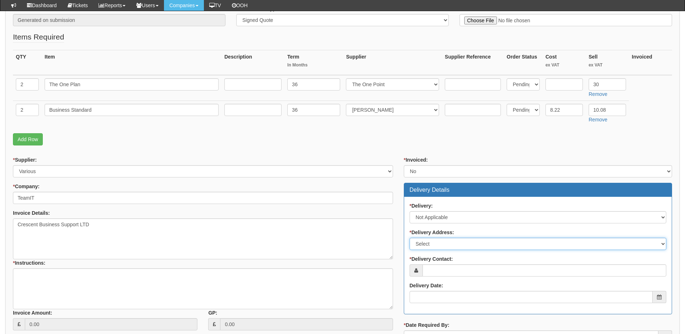
click at [447, 248] on select "Select Not Applicable Main Address - WF8 4HY Other" at bounding box center [538, 244] width 257 height 12
select select "N/A"
click at [410, 238] on select "Select Not Applicable Main Address - WF8 4HY Other" at bounding box center [538, 244] width 257 height 12
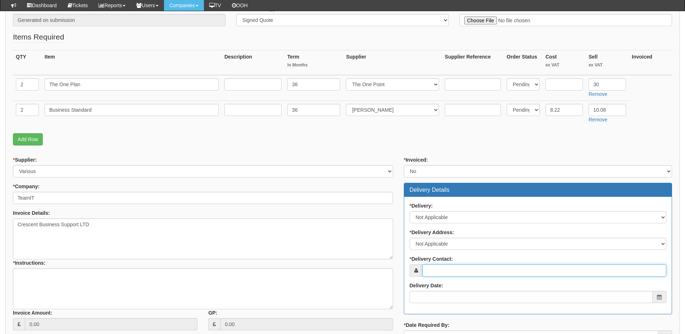
click at [444, 271] on input "* Delivery Contact:" at bounding box center [544, 271] width 244 height 12
click at [449, 266] on input "* Delivery Contact:" at bounding box center [544, 271] width 244 height 12
paste input "Amy Russell"
type input "Amy Russell"
click at [456, 293] on input "Delivery Date:" at bounding box center [531, 297] width 243 height 12
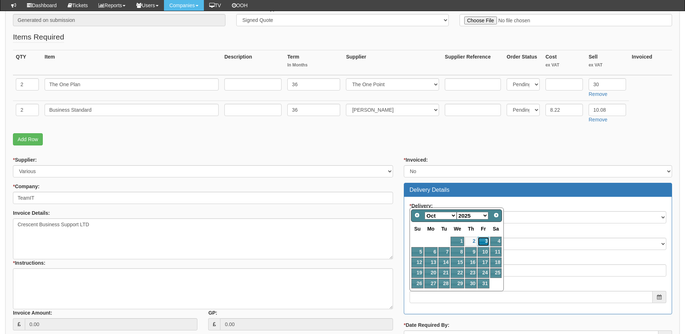
click at [485, 242] on link "3" at bounding box center [483, 242] width 12 height 10
type input "2025-10-03"
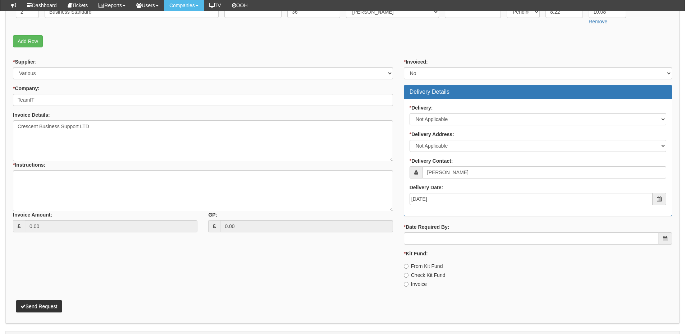
scroll to position [260, 0]
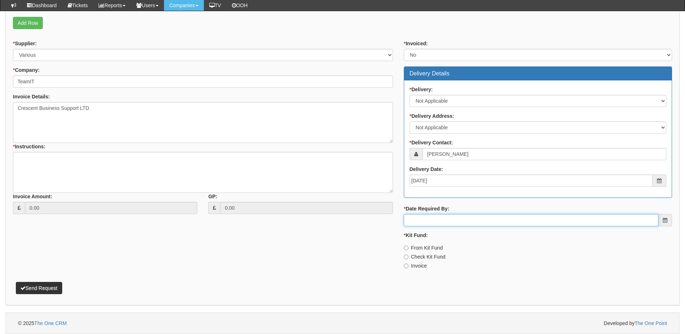
click at [455, 222] on input "* Date Required By:" at bounding box center [531, 220] width 255 height 12
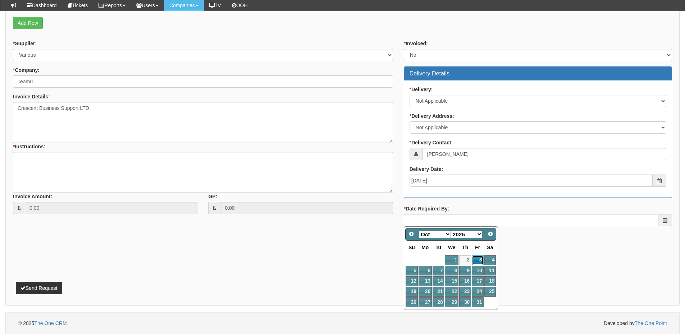
click at [479, 262] on link "3" at bounding box center [478, 261] width 12 height 10
type input "2025-10-03"
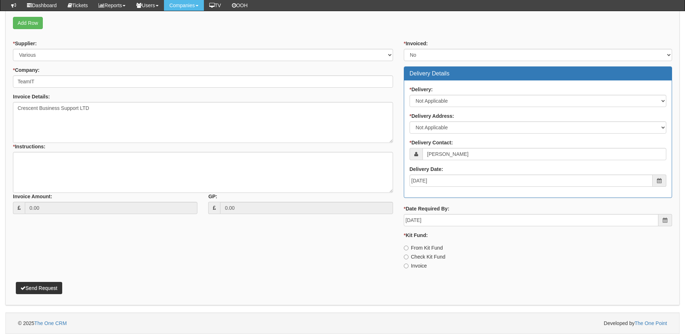
click at [417, 265] on label "Invoice" at bounding box center [415, 265] width 23 height 7
click at [408, 265] on input "Invoice" at bounding box center [406, 266] width 5 height 5
radio input "true"
click at [52, 167] on textarea "* Instructions:" at bounding box center [203, 172] width 380 height 41
type textarea "2x migrations"
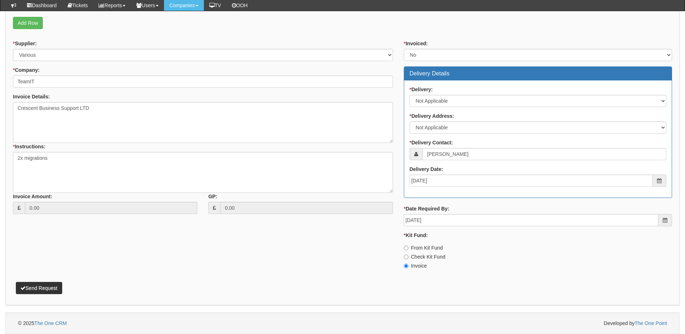
click at [45, 296] on div "Attachment Types: Signed Quote - If a quote has been signed, attach it. Auth em…" at bounding box center [342, 66] width 674 height 477
click at [47, 286] on button "Send Request" at bounding box center [39, 288] width 46 height 12
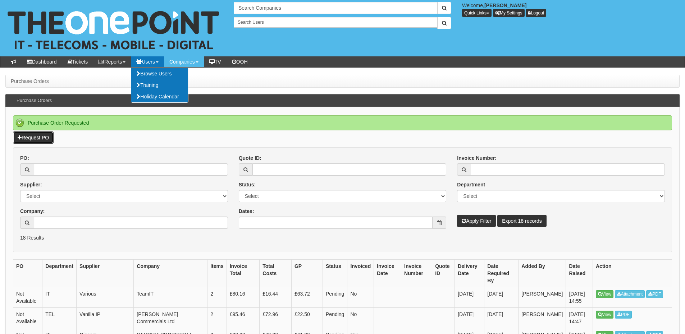
click at [31, 139] on link "Request PO" at bounding box center [33, 138] width 41 height 12
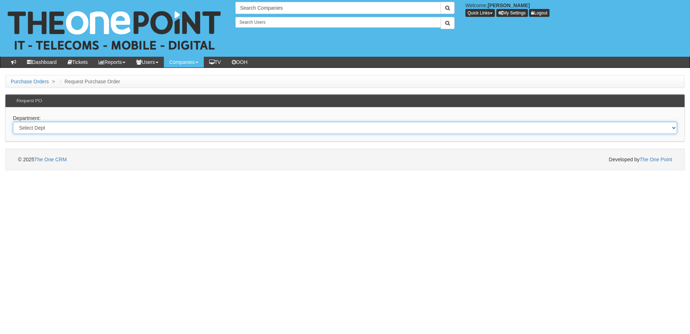
click at [130, 132] on select "Select Dept Digital Internal IT Mobiles Marketing Telecoms" at bounding box center [345, 128] width 664 height 12
select select "?pipeID=&dept=IT"
click at [13, 122] on select "Select Dept Digital Internal IT Mobiles Marketing Telecoms" at bounding box center [345, 128] width 664 height 12
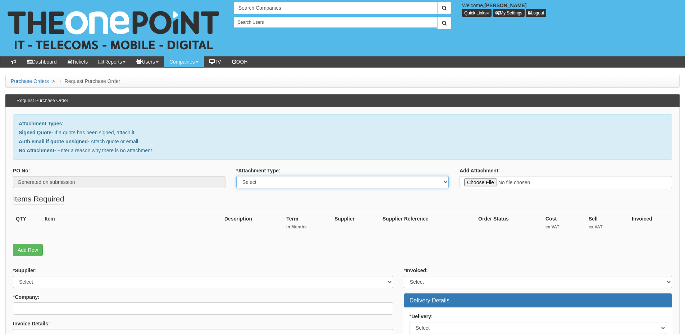
click at [275, 184] on select "Select Signed Quote Auth email with quote if unsigned No Attachment" at bounding box center [342, 182] width 212 height 12
select select "Signed Quote"
click at [236, 176] on select "Select Signed Quote Auth email with quote if unsigned No Attachment" at bounding box center [342, 182] width 212 height 12
type input "C:\fakepath\Russell Eaton Barnsley - IT Support (1).pdf"
click at [25, 259] on fieldset "Items Required QTY Item Description Term In Months Supplier Supplier Reference …" at bounding box center [342, 227] width 659 height 66
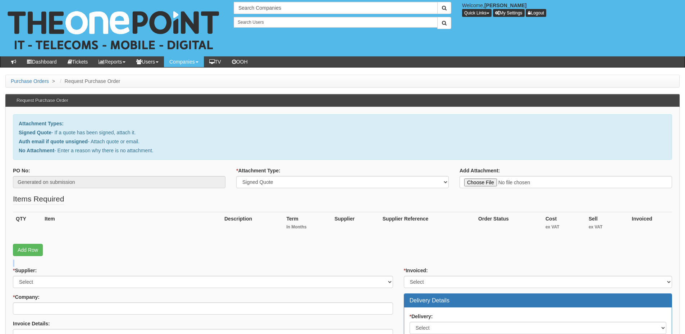
click at [25, 258] on fieldset "Items Required QTY Item Description Term In Months Supplier Supplier Reference …" at bounding box center [342, 227] width 659 height 66
click at [26, 245] on link "Add Row" at bounding box center [28, 250] width 30 height 12
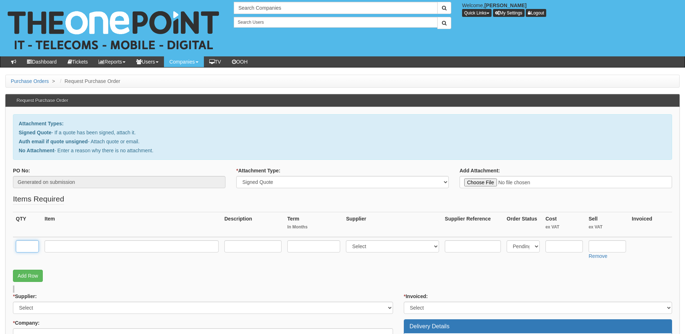
click at [17, 245] on input "text" at bounding box center [27, 247] width 23 height 12
type input "3"
click at [83, 251] on input "text" at bounding box center [132, 247] width 174 height 12
type input "The One Plan"
click at [366, 246] on select "Select 123 REG.co.uk 1Password 3 4Gon AA Jones Electric Ltd Abzorb Access Group…" at bounding box center [392, 247] width 93 height 12
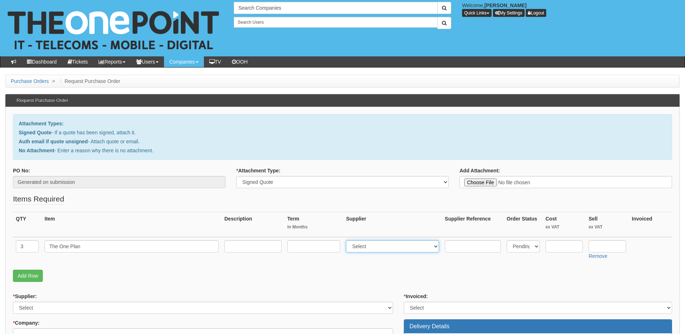
select select "81"
click at [348, 241] on select "Select 123 REG.co.uk 1Password 3 4Gon AA Jones Electric Ltd Abzorb Access Group…" at bounding box center [392, 247] width 93 height 12
click at [614, 245] on input "text" at bounding box center [607, 247] width 37 height 12
type input "22"
click at [303, 249] on input "text" at bounding box center [313, 247] width 53 height 12
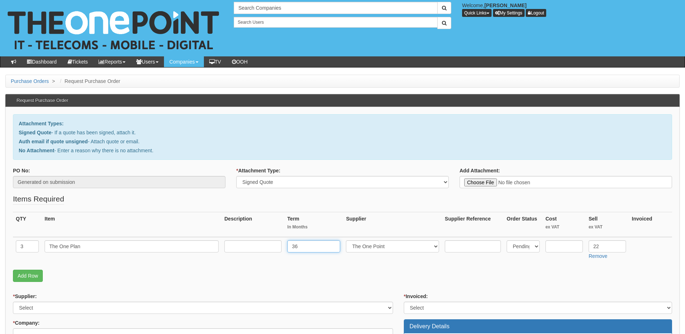
type input "36"
click at [250, 247] on input "text" at bounding box center [252, 247] width 57 height 12
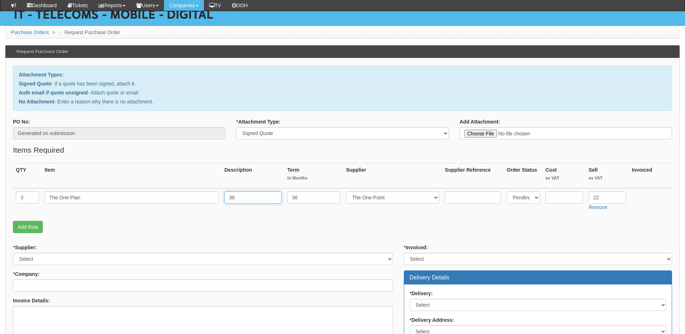
scroll to position [72, 0]
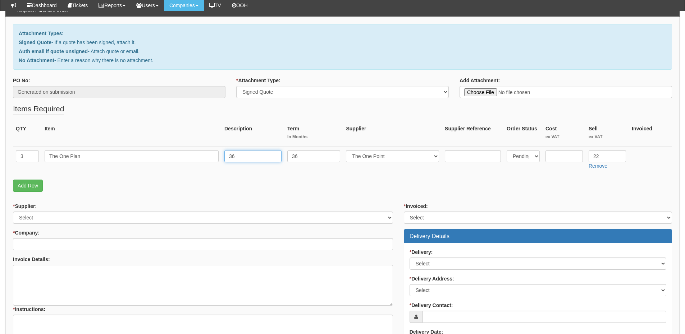
type input "36"
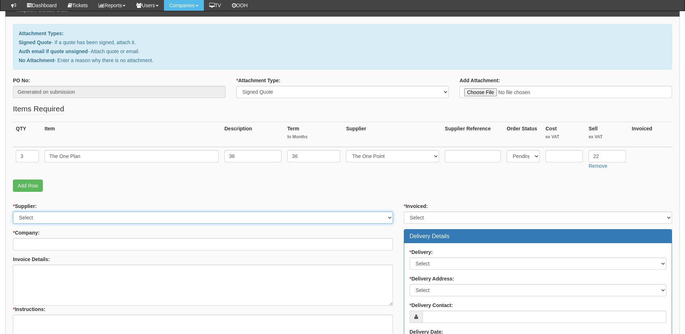
click at [136, 222] on select "Select 123 REG.co.uk 1Password 3 4Gon AA Jones Electric Ltd Abzorb Access Group…" at bounding box center [203, 218] width 380 height 12
select select "81"
click at [13, 212] on select "Select 123 REG.co.uk 1Password 3 4Gon AA Jones Electric Ltd Abzorb Access Group…" at bounding box center [203, 218] width 380 height 12
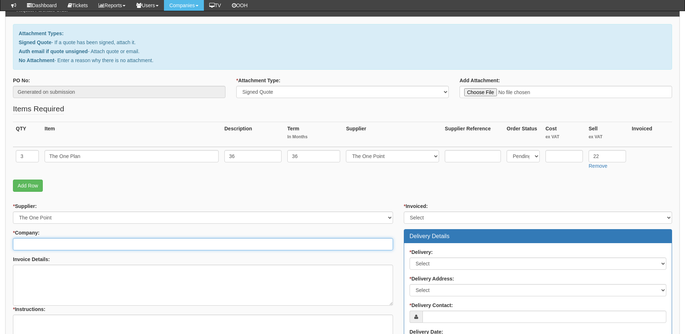
click at [128, 246] on input "* Company:" at bounding box center [203, 244] width 380 height 12
drag, startPoint x: 49, startPoint y: 242, endPoint x: -4, endPoint y: 242, distance: 52.9
click at [0, 242] on html "× Send Email × Add Appointment × Create Ticket × Create Proactive Activity × Ad…" at bounding box center [342, 212] width 685 height 569
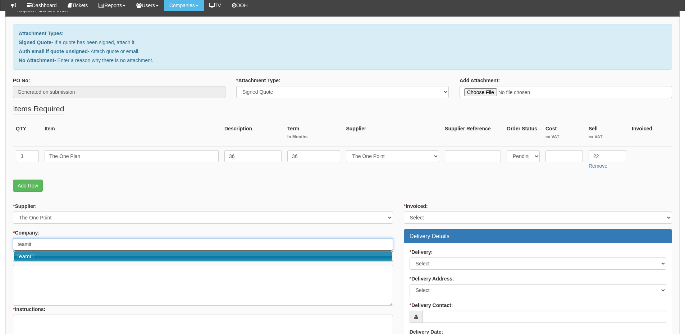
click at [47, 256] on link "TeamIT" at bounding box center [203, 256] width 379 height 10
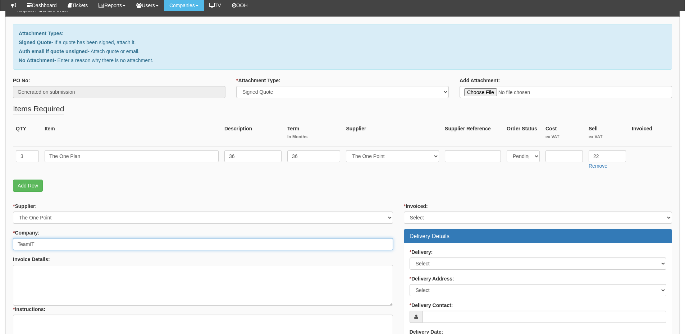
type input "TeamIT"
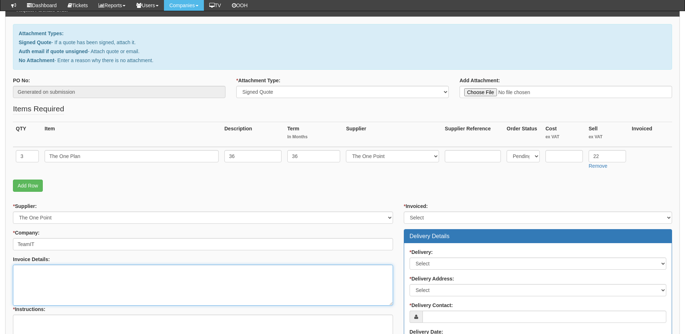
click at [47, 273] on textarea "Invoice Details:" at bounding box center [203, 285] width 380 height 41
click at [58, 289] on textarea "Invoice Details:" at bounding box center [203, 285] width 380 height 41
paste textarea "Russell Eaton Barnsley"
type textarea "Russell Eaton Barnsley"
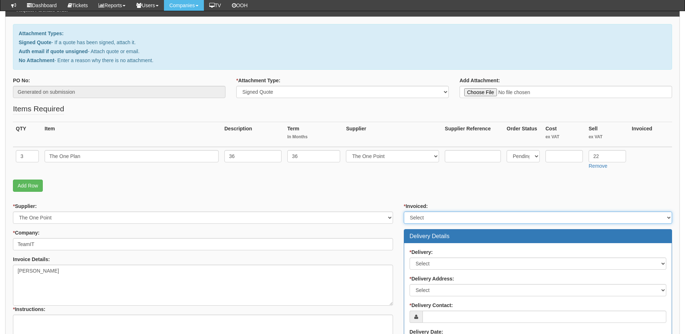
click at [431, 212] on select "Select Yes No N/A STB (part of order)" at bounding box center [538, 218] width 268 height 12
click at [404, 212] on select "Select Yes No N/A STB (part of order)" at bounding box center [538, 218] width 268 height 12
click at [430, 221] on select "Select Yes No N/A STB (part of order)" at bounding box center [538, 218] width 268 height 12
select select "2"
click at [404, 212] on select "Select Yes No N/A STB (part of order)" at bounding box center [538, 218] width 268 height 12
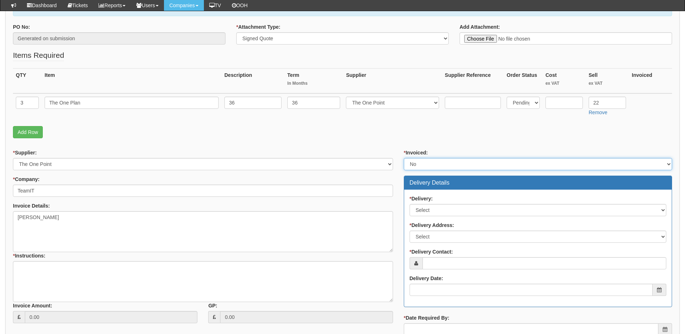
scroll to position [180, 0]
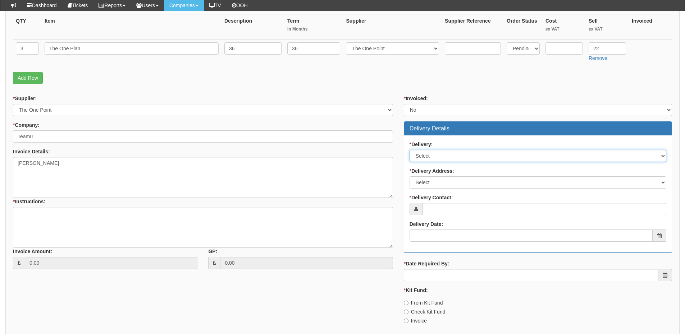
drag, startPoint x: 431, startPoint y: 158, endPoint x: 431, endPoint y: 162, distance: 4.0
click at [431, 158] on select "Select No Not Applicable Yes" at bounding box center [538, 156] width 257 height 12
select select "3"
click at [410, 150] on select "Select No Not Applicable Yes" at bounding box center [538, 156] width 257 height 12
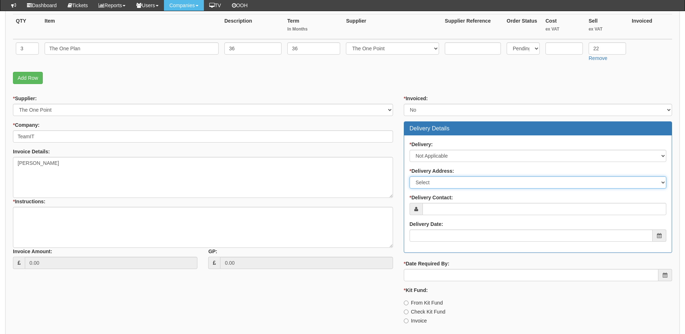
click at [431, 182] on select "Select Not Applicable Main Address - WF8 4HY Other" at bounding box center [538, 183] width 257 height 12
select select "N/A"
click at [410, 177] on select "Select Not Applicable Main Address - WF8 4HY Other" at bounding box center [538, 183] width 257 height 12
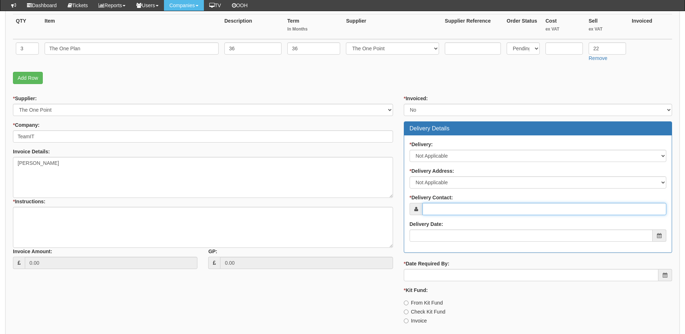
click at [435, 210] on input "* Delivery Contact:" at bounding box center [544, 209] width 244 height 12
click at [449, 214] on input "* Delivery Contact:" at bounding box center [544, 209] width 244 height 12
paste input "Karen Eaton"
type input "Karen Eaton"
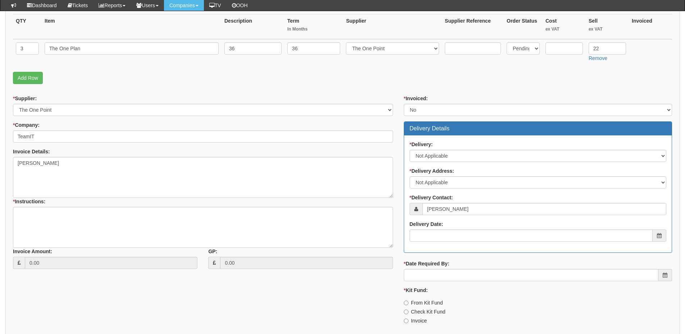
click at [460, 228] on div "Delivery Date:" at bounding box center [538, 231] width 257 height 21
click at [456, 235] on input "Delivery Date:" at bounding box center [531, 236] width 243 height 12
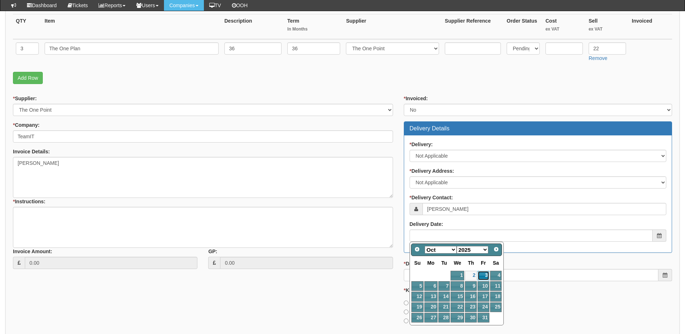
click at [479, 276] on link "3" at bounding box center [483, 276] width 12 height 10
type input "2025-10-03"
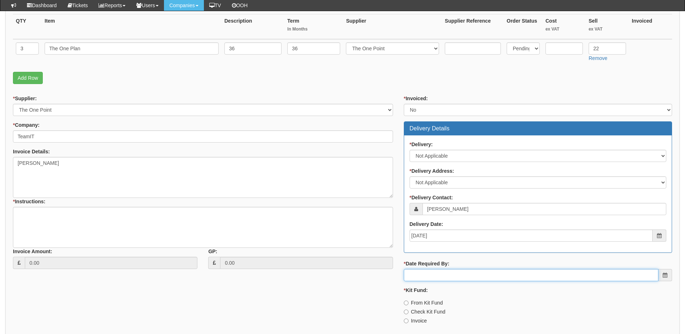
click at [479, 276] on input "* Date Required By:" at bounding box center [531, 275] width 255 height 12
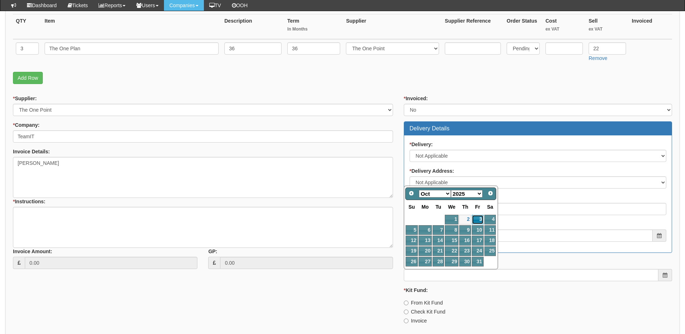
click at [480, 221] on link "3" at bounding box center [478, 220] width 12 height 10
type input "2025-10-03"
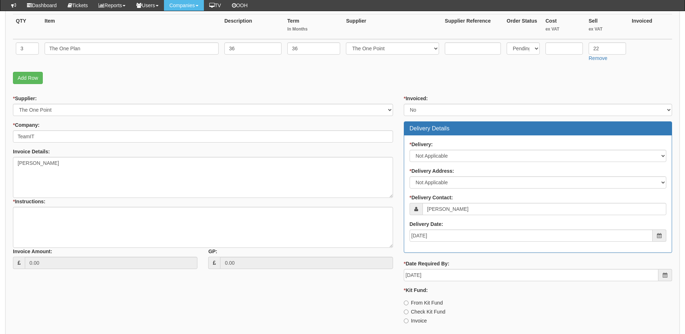
click at [428, 322] on div "Invoice" at bounding box center [538, 320] width 268 height 7
click at [421, 322] on label "Invoice" at bounding box center [415, 320] width 23 height 7
click at [408, 322] on input "Invoice" at bounding box center [406, 321] width 5 height 5
radio input "true"
click at [96, 214] on textarea "* Instructions:" at bounding box center [203, 227] width 380 height 41
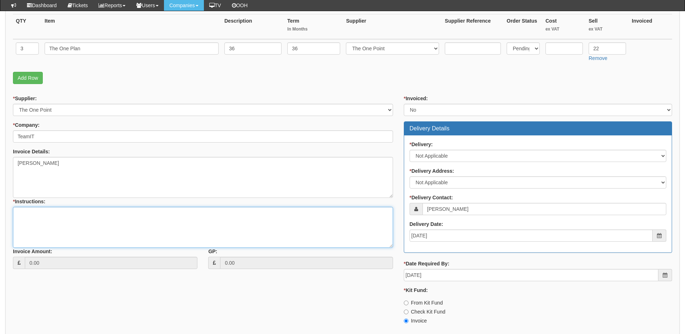
click at [134, 226] on textarea "* Instructions:" at bounding box center [203, 227] width 380 height 41
click at [70, 224] on textarea "* Instructions:" at bounding box center [203, 227] width 380 height 41
type textarea "T"
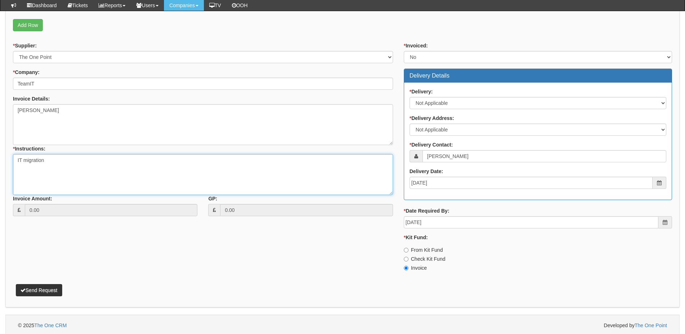
scroll to position [235, 0]
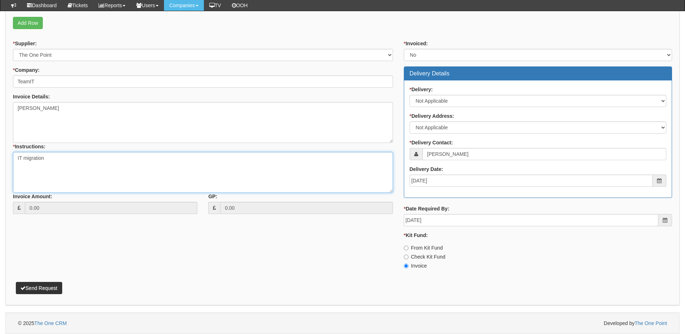
type textarea "IT migration"
drag, startPoint x: 30, startPoint y: 287, endPoint x: 43, endPoint y: 295, distance: 15.7
click at [30, 287] on button "Send Request" at bounding box center [39, 288] width 46 height 12
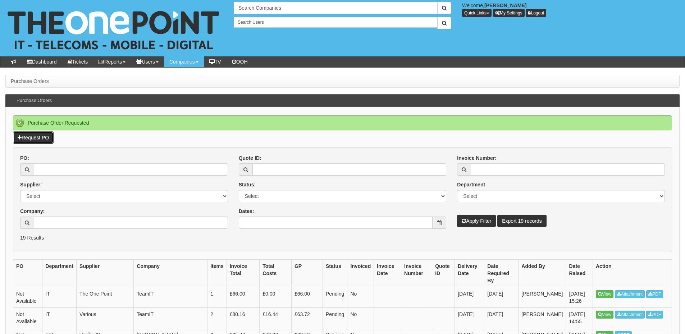
click at [42, 138] on link "Request PO" at bounding box center [33, 138] width 41 height 12
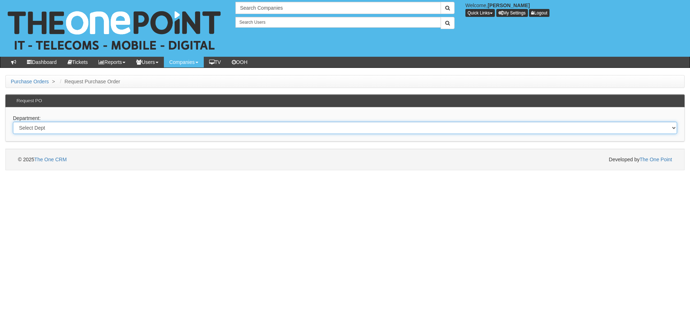
click at [130, 127] on select "Select Dept Digital Internal IT Mobiles Marketing Telecoms" at bounding box center [345, 128] width 664 height 12
select select "?pipeID=&dept=IT"
click at [13, 122] on select "Select Dept Digital Internal IT Mobiles Marketing Telecoms" at bounding box center [345, 128] width 664 height 12
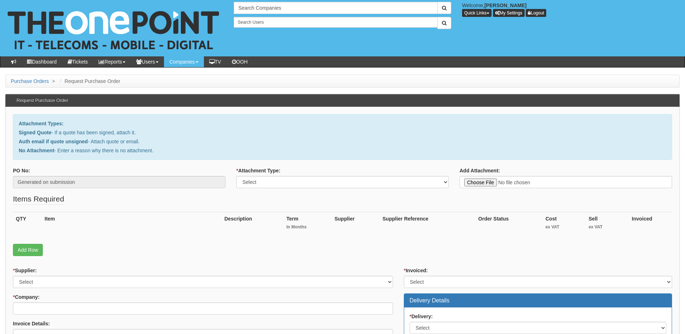
type input "C:\fakepath\[PERSON_NAME] Leeds - IT Support (1).pdf"
drag, startPoint x: 337, startPoint y: 181, endPoint x: 325, endPoint y: 188, distance: 13.1
click at [337, 181] on select "Select Signed Quote Auth email with quote if unsigned No Attachment" at bounding box center [342, 182] width 212 height 12
select select "Signed Quote"
click at [236, 176] on select "Select Signed Quote Auth email with quote if unsigned No Attachment" at bounding box center [342, 182] width 212 height 12
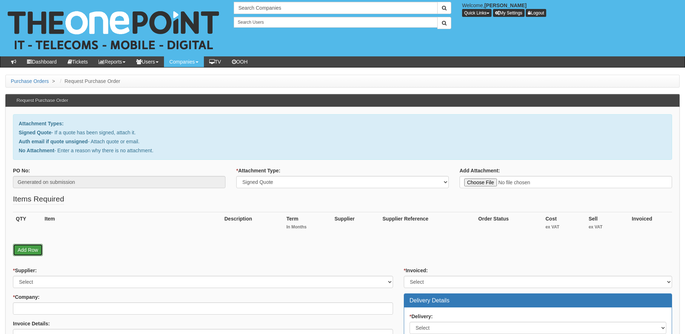
click at [24, 251] on link "Add Row" at bounding box center [28, 250] width 30 height 12
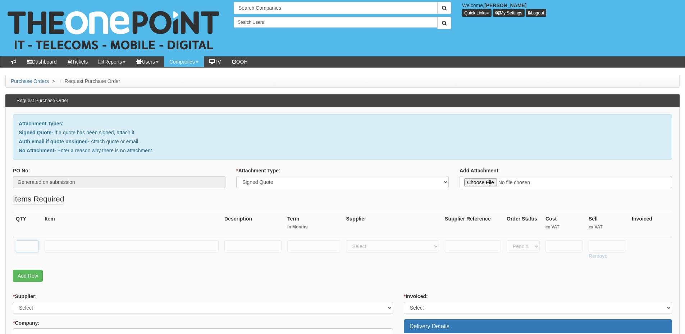
click at [23, 248] on input "text" at bounding box center [27, 247] width 23 height 12
type input "2"
click at [66, 245] on input "text" at bounding box center [132, 247] width 174 height 12
type input "The One Plan"
click at [377, 249] on select "Select 123 REG.co.uk 1Password 3 4Gon AA Jones Electric Ltd Abzorb Access Group…" at bounding box center [392, 247] width 93 height 12
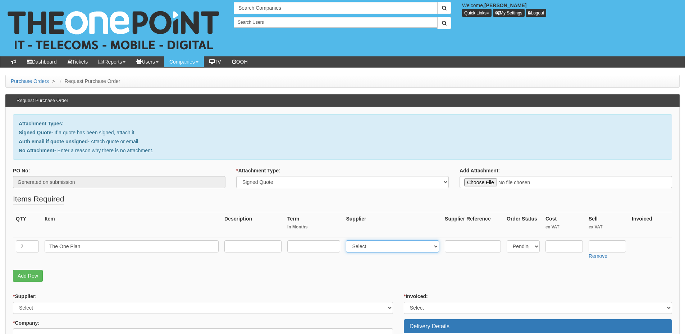
select select "81"
click at [348, 241] on select "Select 123 REG.co.uk 1Password 3 4Gon AA Jones Electric Ltd Abzorb Access Group…" at bounding box center [392, 247] width 93 height 12
click at [308, 248] on input "text" at bounding box center [313, 247] width 53 height 12
type input "36"
click at [252, 250] on input "text" at bounding box center [252, 247] width 57 height 12
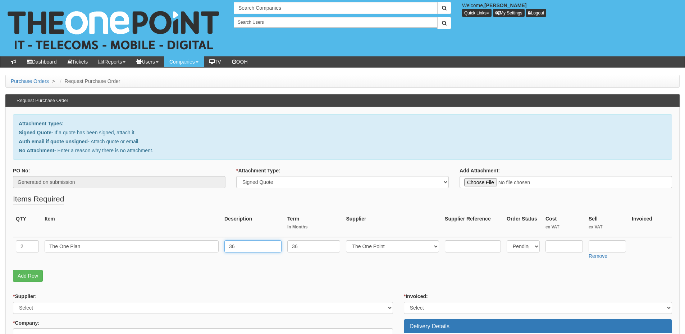
type input "36"
click at [611, 248] on input "text" at bounding box center [607, 247] width 37 height 12
click at [607, 251] on input "text" at bounding box center [607, 247] width 37 height 12
type input "22"
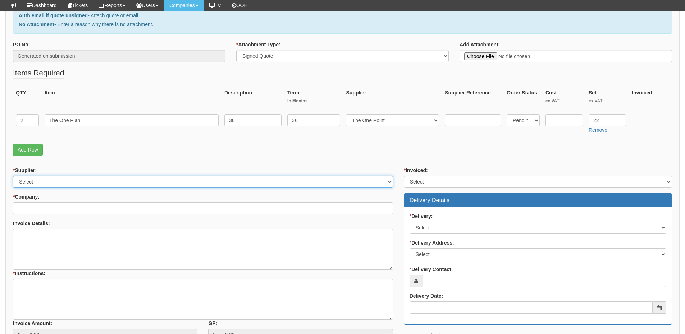
click at [52, 184] on select "Select 123 REG.co.uk 1Password 3 4Gon AA Jones Electric Ltd Abzorb Access Group…" at bounding box center [203, 182] width 380 height 12
select select "81"
click at [13, 176] on select "Select 123 REG.co.uk 1Password 3 4Gon AA Jones Electric Ltd Abzorb Access Group…" at bounding box center [203, 182] width 380 height 12
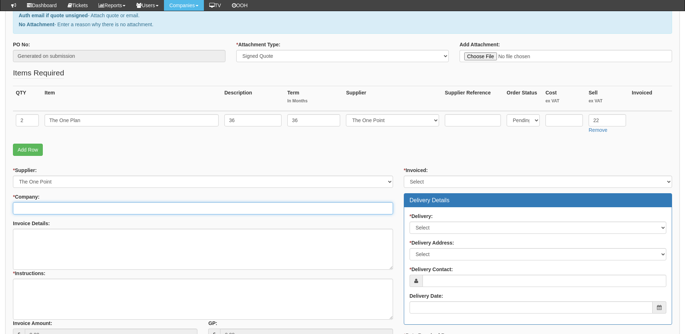
click at [47, 207] on input "* Company:" at bounding box center [203, 208] width 380 height 12
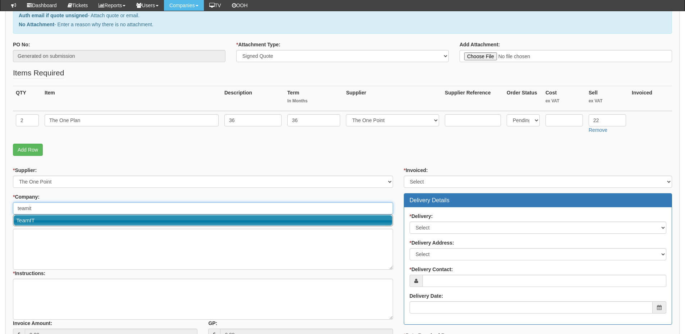
click at [45, 221] on link "TeamIT" at bounding box center [203, 220] width 379 height 10
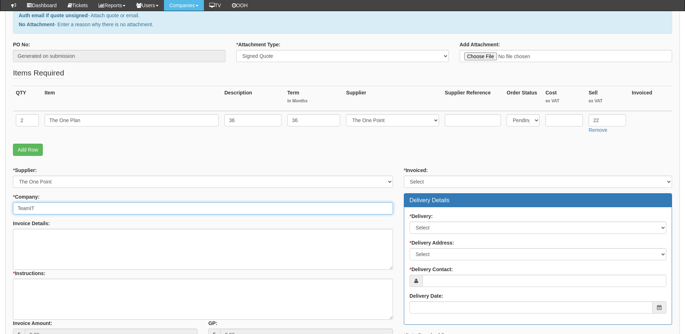
type input "TeamIT"
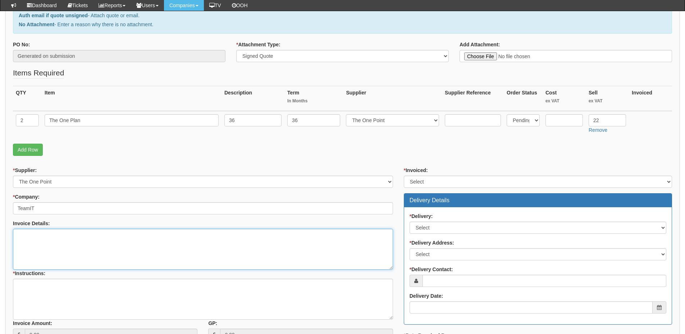
click at [39, 247] on textarea "Invoice Details:" at bounding box center [203, 249] width 380 height 41
click at [143, 235] on textarea "Invoice Details:" at bounding box center [203, 249] width 380 height 41
paste textarea "Russell Eaton Leeds"
type textarea "Russell Eaton Leeds"
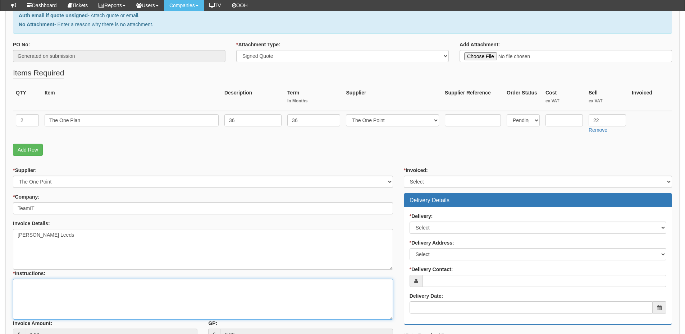
click at [78, 316] on textarea "* Instructions:" at bounding box center [203, 299] width 380 height 41
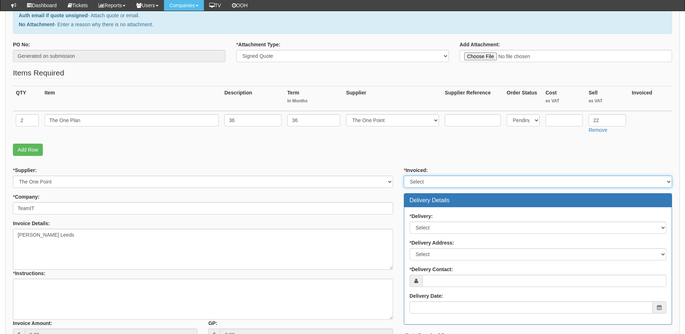
click at [434, 183] on select "Select Yes No N/A STB (part of order)" at bounding box center [538, 182] width 268 height 12
select select "2"
click at [404, 176] on select "Select Yes No N/A STB (part of order)" at bounding box center [538, 182] width 268 height 12
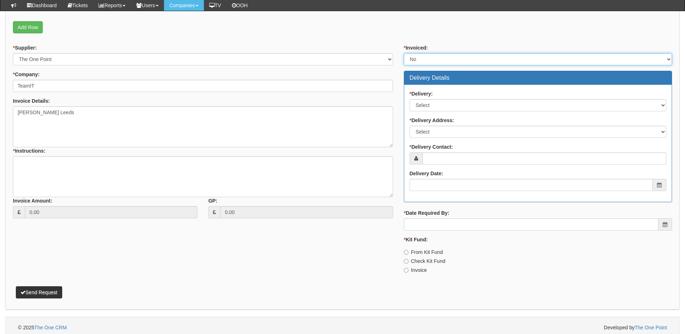
scroll to position [235, 0]
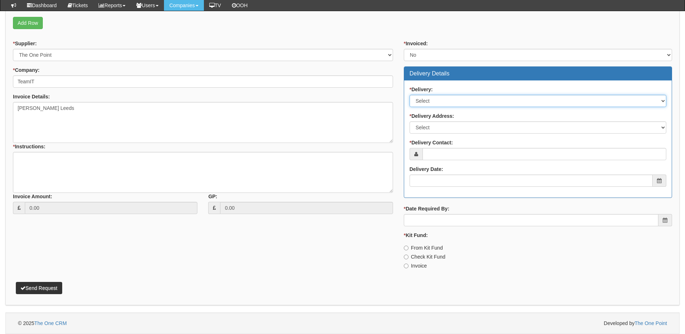
drag, startPoint x: 445, startPoint y: 102, endPoint x: 445, endPoint y: 106, distance: 4.3
click at [445, 102] on select "Select No Not Applicable Yes" at bounding box center [538, 101] width 257 height 12
select select "3"
click at [410, 95] on select "Select No Not Applicable Yes" at bounding box center [538, 101] width 257 height 12
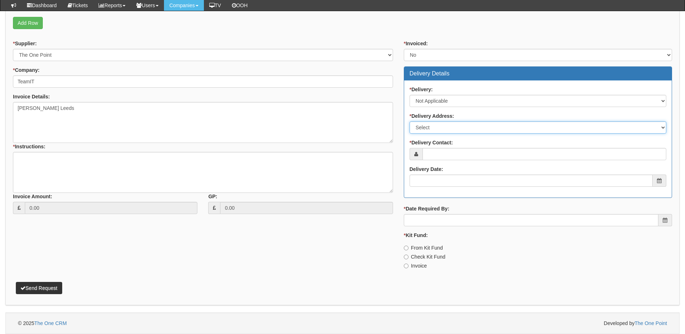
click at [430, 126] on select "Select Not Applicable Main Address - WF8 4HY Other" at bounding box center [538, 128] width 257 height 12
select select "N/A"
click at [410, 122] on select "Select Not Applicable Main Address - WF8 4HY Other" at bounding box center [538, 128] width 257 height 12
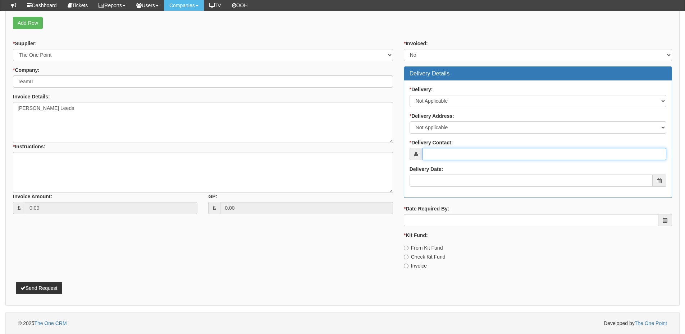
click at [427, 160] on input "* Delivery Contact:" at bounding box center [544, 154] width 244 height 12
click at [450, 154] on input "* Delivery Contact:" at bounding box center [544, 154] width 244 height 12
paste input "Karen Eaton"
type input "Karen Eaton"
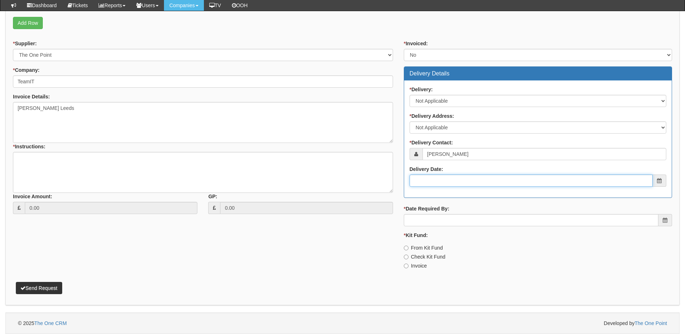
click at [452, 178] on input "Delivery Date:" at bounding box center [531, 181] width 243 height 12
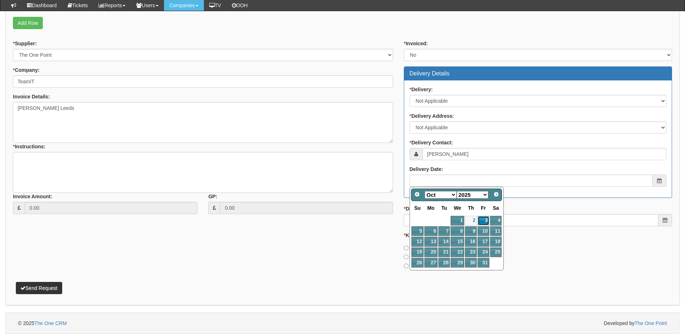
click at [482, 224] on link "3" at bounding box center [483, 221] width 12 height 10
type input "2025-10-03"
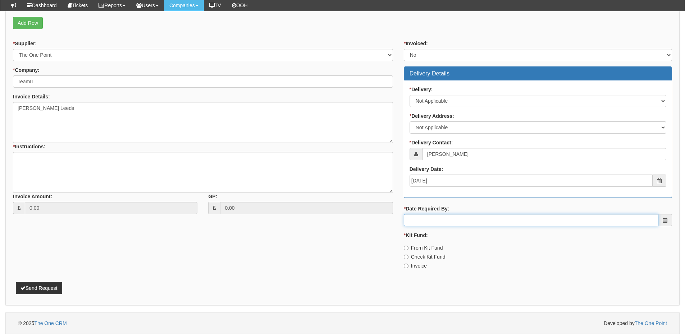
click at [476, 221] on input "* Date Required By:" at bounding box center [531, 220] width 255 height 12
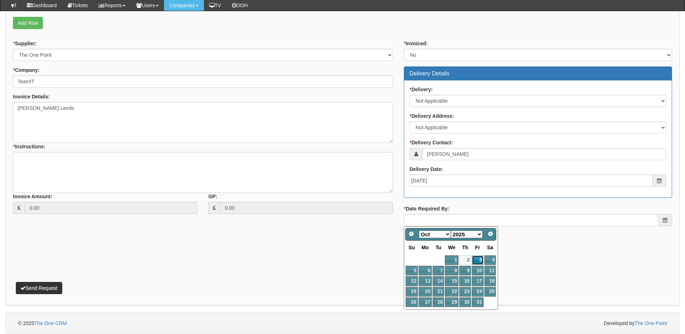
click at [475, 263] on link "3" at bounding box center [478, 261] width 12 height 10
type input "2025-10-03"
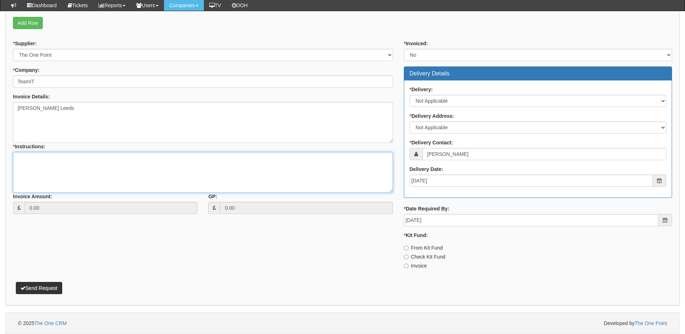
click at [59, 162] on textarea "* Instructions:" at bounding box center [203, 172] width 380 height 41
type textarea "IT migration"
click at [51, 291] on button "Send Request" at bounding box center [39, 288] width 46 height 12
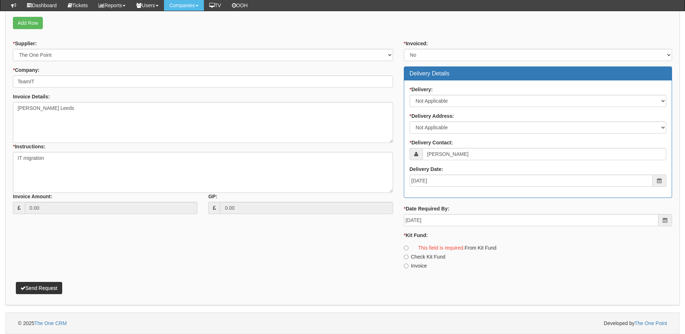
click at [416, 264] on label "Invoice" at bounding box center [415, 265] width 23 height 7
click at [408, 264] on input "Invoice" at bounding box center [406, 266] width 5 height 5
radio input "true"
click at [35, 287] on button "Send Request" at bounding box center [39, 288] width 46 height 12
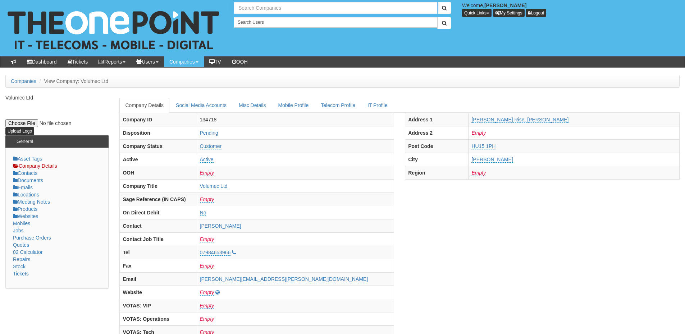
click at [259, 6] on input "text" at bounding box center [336, 8] width 204 height 12
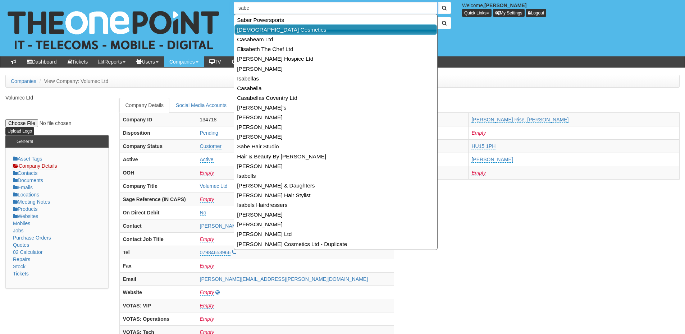
click at [297, 30] on link "[DEMOGRAPHIC_DATA] Cosmetics" at bounding box center [335, 29] width 202 height 10
type input "[DEMOGRAPHIC_DATA] Cosmetics"
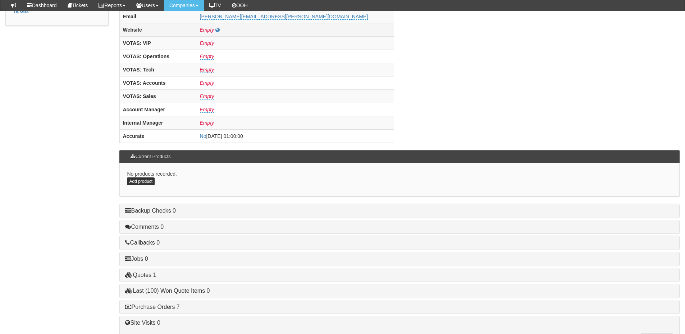
scroll to position [299, 0]
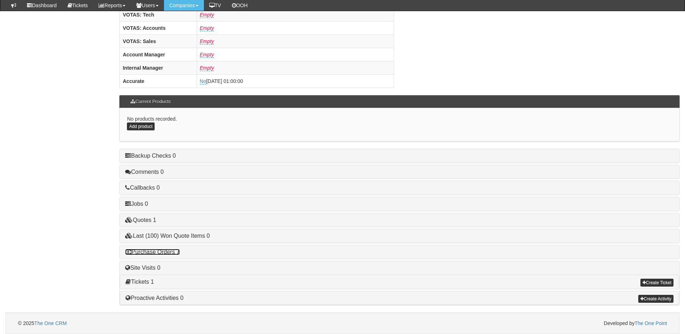
drag, startPoint x: 168, startPoint y: 251, endPoint x: 180, endPoint y: 249, distance: 12.7
click at [168, 251] on link "Purchase Orders 7" at bounding box center [152, 252] width 54 height 6
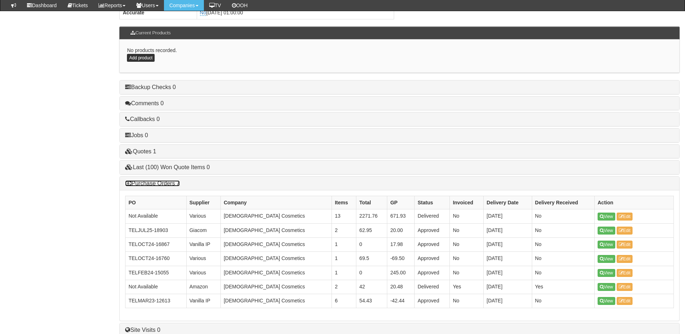
scroll to position [371, 0]
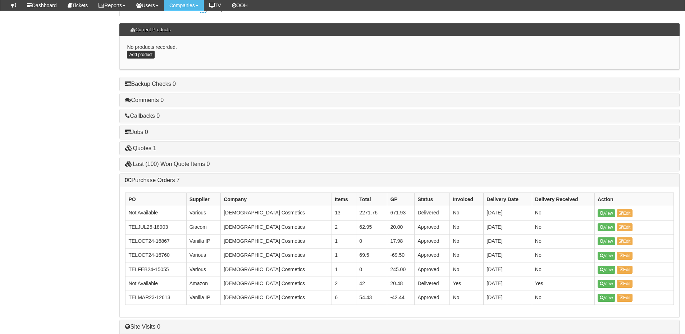
click at [164, 184] on div "Purchase Orders 7" at bounding box center [399, 181] width 559 height 14
click at [161, 180] on link "Purchase Orders 7" at bounding box center [152, 180] width 54 height 6
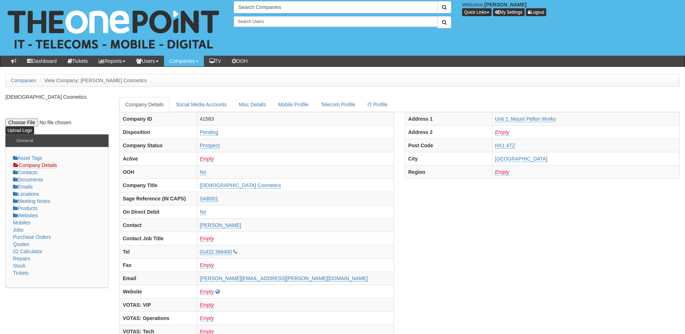
scroll to position [0, 0]
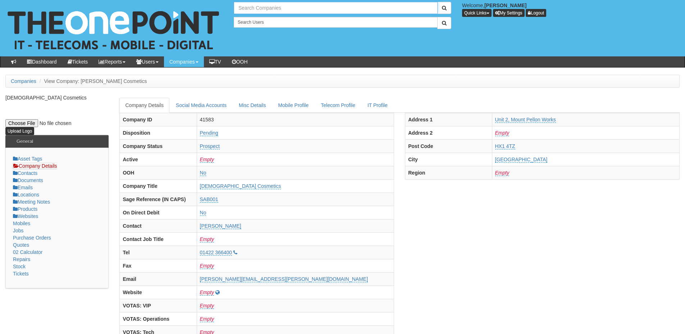
click at [252, 9] on input "text" at bounding box center [336, 8] width 204 height 12
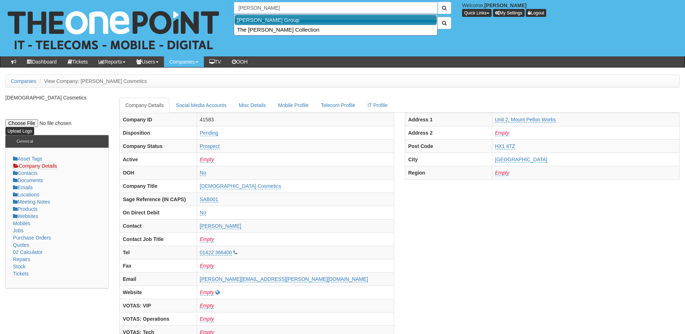
click at [257, 18] on link "John Good Group" at bounding box center [335, 20] width 202 height 10
type input "John Good Group"
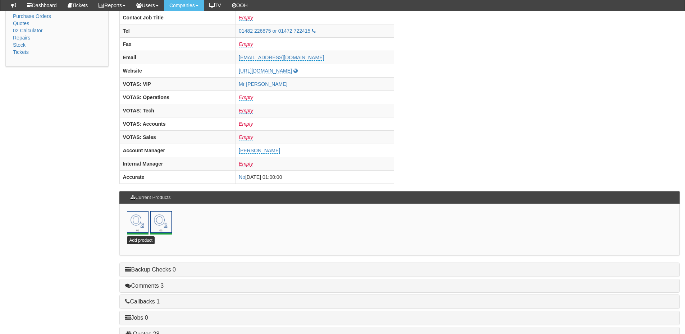
scroll to position [317, 0]
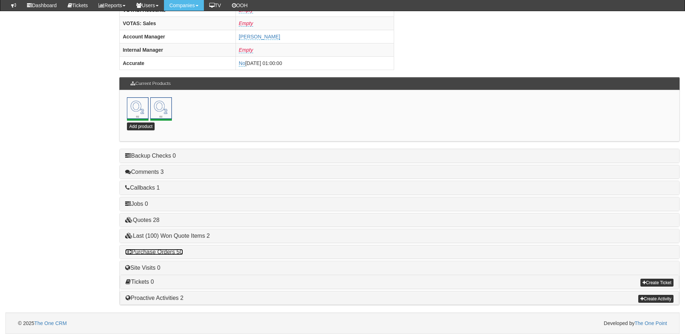
click at [158, 253] on link "Purchase Orders 50" at bounding box center [154, 252] width 58 height 6
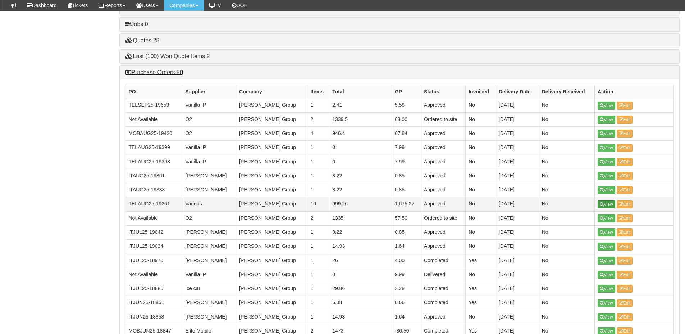
scroll to position [497, 0]
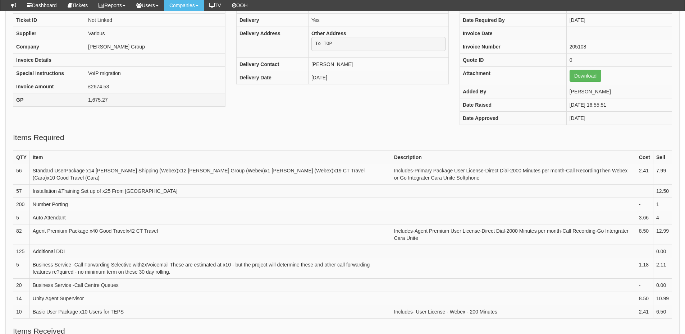
scroll to position [108, 0]
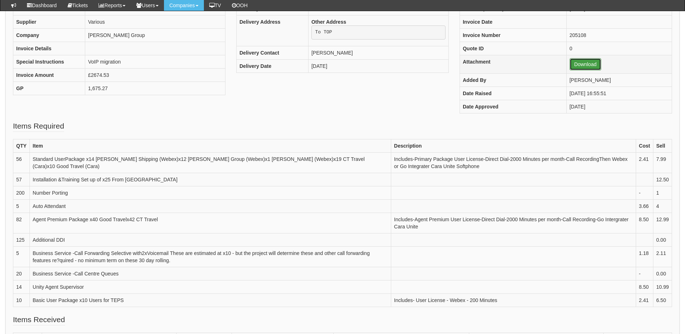
click at [582, 65] on link "Download" at bounding box center [586, 64] width 32 height 12
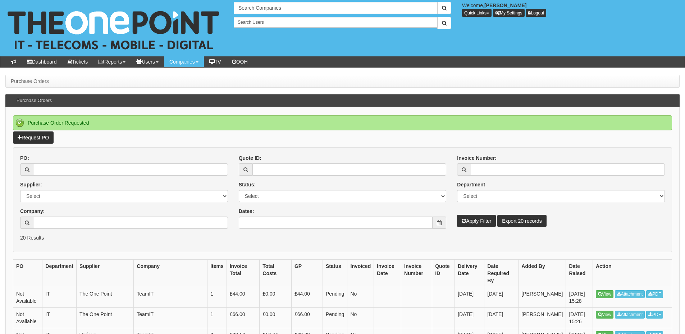
scroll to position [72, 0]
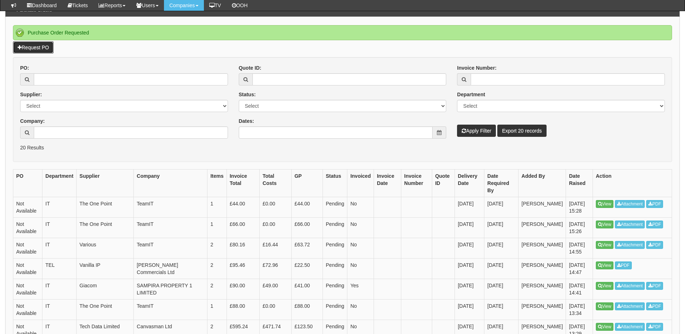
click at [41, 47] on link "Request PO" at bounding box center [33, 47] width 41 height 12
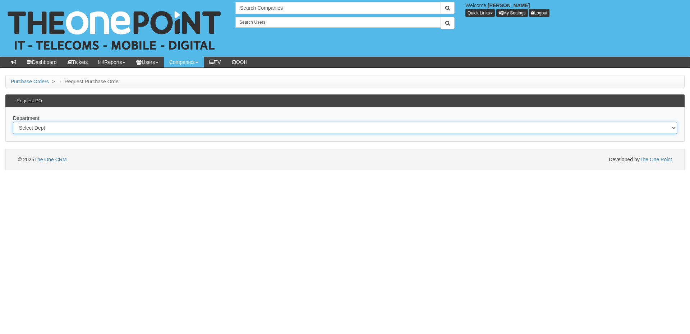
click at [153, 129] on select "Select Dept Digital Internal IT Mobiles Marketing Telecoms" at bounding box center [345, 128] width 664 height 12
select select "?pipeID=&dept=IT"
click at [13, 122] on select "Select Dept Digital Internal IT Mobiles Marketing Telecoms" at bounding box center [345, 128] width 664 height 12
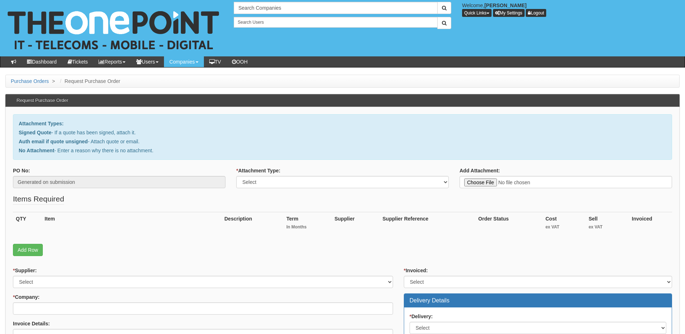
click at [307, 173] on div "* Attachment Type: Select Signed Quote Auth email with quote if unsigned No Att…" at bounding box center [342, 177] width 212 height 21
drag, startPoint x: 302, startPoint y: 180, endPoint x: 301, endPoint y: 187, distance: 6.2
click at [302, 180] on select "Select Signed Quote Auth email with quote if unsigned No Attachment" at bounding box center [342, 182] width 212 height 12
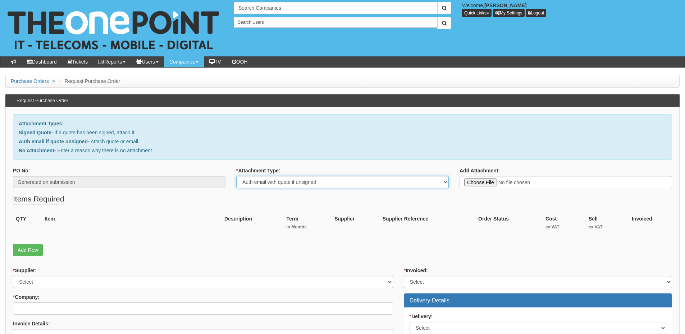
click at [236, 176] on select "Select Signed Quote Auth email with quote if unsigned No Attachment" at bounding box center [342, 182] width 212 height 12
click at [272, 183] on select "Select Signed Quote Auth email with quote if unsigned No Attachment" at bounding box center [342, 182] width 212 height 12
select select "Signed Quote"
click at [236, 176] on select "Select Signed Quote Auth email with quote if unsigned No Attachment" at bounding box center [342, 182] width 212 height 12
type input "C:\fakepath\Sabel Cosmetics - IT Support (1).pdf"
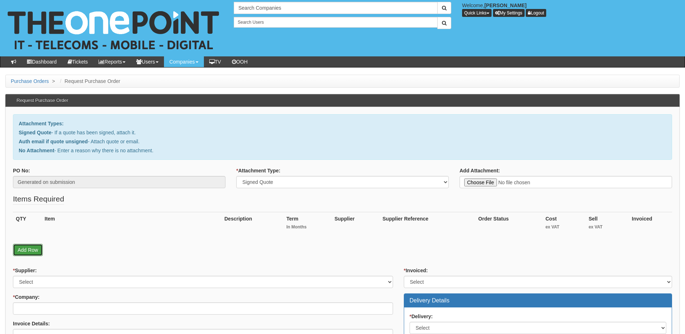
click at [35, 251] on link "Add Row" at bounding box center [28, 250] width 30 height 12
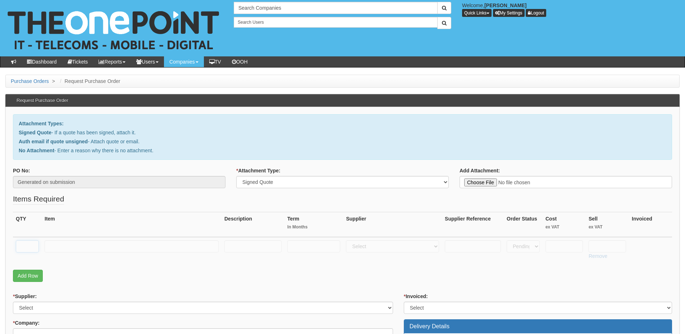
click at [35, 251] on input "text" at bounding box center [27, 247] width 23 height 12
type input "17"
click at [73, 249] on input "text" at bounding box center [132, 247] width 174 height 12
type input "The One Plan"
click at [300, 245] on input "text" at bounding box center [313, 247] width 53 height 12
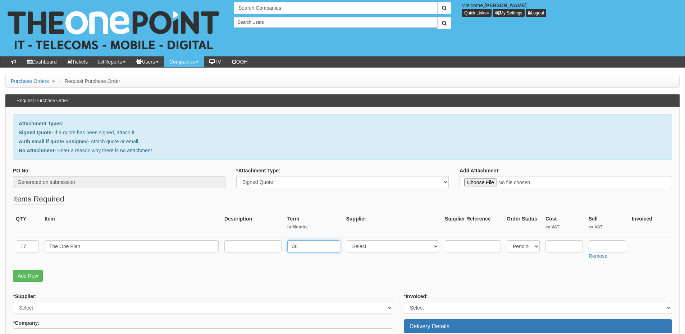
type input "36"
click at [256, 246] on input "text" at bounding box center [252, 247] width 57 height 12
type input "36-months"
click at [596, 249] on input "text" at bounding box center [607, 247] width 37 height 12
type input "£"
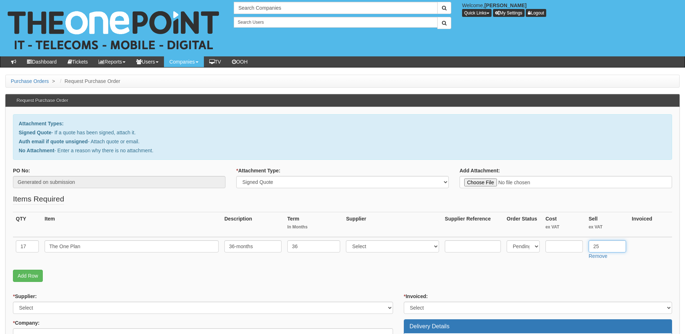
type input "25"
click at [393, 251] on select "Select 123 REG.co.uk 1Password 3 4Gon AA Jones Electric Ltd Abzorb Access Group…" at bounding box center [392, 247] width 93 height 12
select select "81"
click at [348, 241] on select "Select 123 REG.co.uk 1Password 3 4Gon AA Jones Electric Ltd Abzorb Access Group…" at bounding box center [392, 247] width 93 height 12
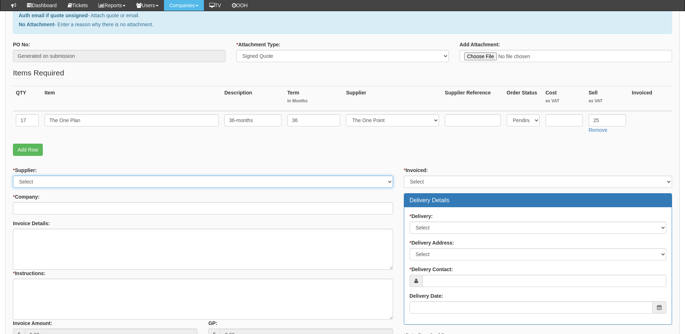
click at [59, 183] on select "Select 123 REG.co.uk 1Password 3 4Gon AA Jones Electric Ltd Abzorb Access Group…" at bounding box center [203, 182] width 380 height 12
select select "81"
click at [13, 176] on select "Select 123 REG.co.uk 1Password 3 4Gon AA Jones Electric Ltd Abzorb Access Group…" at bounding box center [203, 182] width 380 height 12
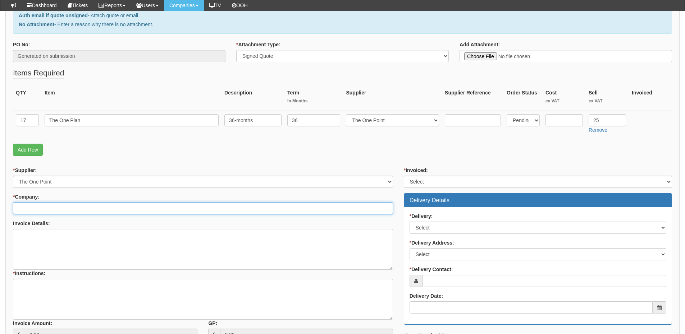
click at [65, 210] on input "* Company:" at bounding box center [203, 208] width 380 height 12
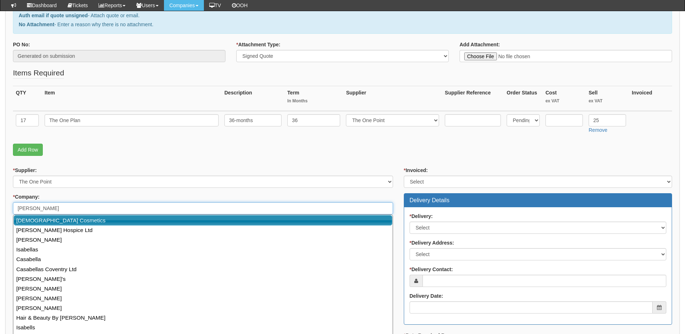
click at [71, 225] on link "Sabel Cosmetics" at bounding box center [203, 220] width 379 height 10
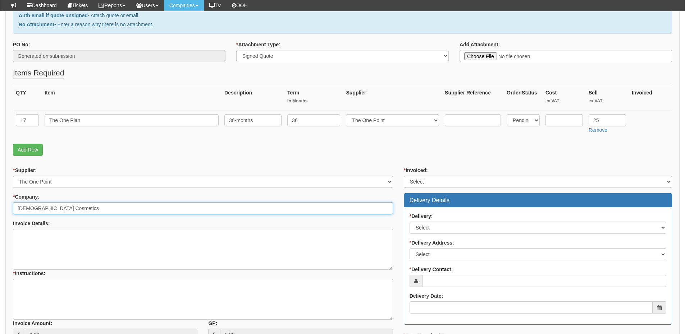
type input "Sabel Cosmetics"
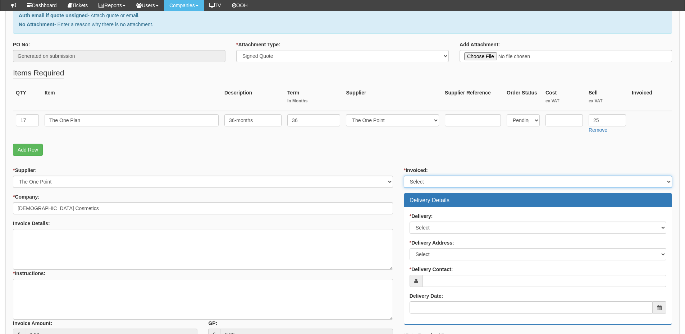
click at [445, 182] on select "Select Yes No N/A STB (part of order)" at bounding box center [538, 182] width 268 height 12
select select "2"
click at [404, 176] on select "Select Yes No N/A STB (part of order)" at bounding box center [538, 182] width 268 height 12
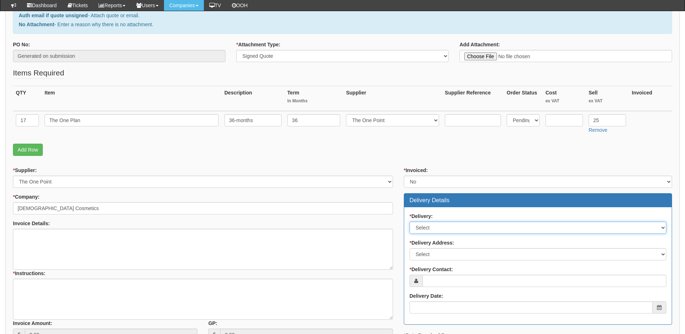
click at [430, 229] on select "Select No Not Applicable Yes" at bounding box center [538, 228] width 257 height 12
select select "3"
click at [410, 222] on select "Select No Not Applicable Yes" at bounding box center [538, 228] width 257 height 12
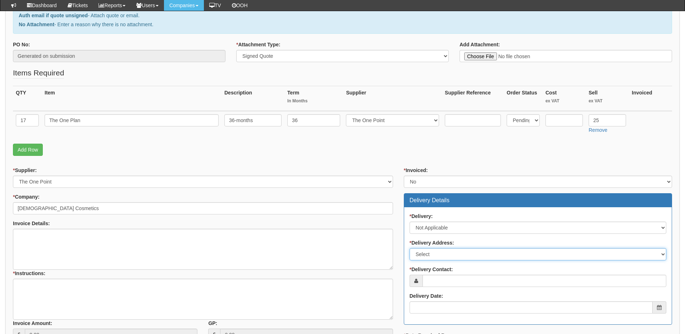
click at [436, 251] on select "Select Not Applicable Main Address - HX1 4TZ Other" at bounding box center [538, 254] width 257 height 12
select select "N/A"
click at [410, 248] on select "Select Not Applicable Main Address - HX1 4TZ Other" at bounding box center [538, 254] width 257 height 12
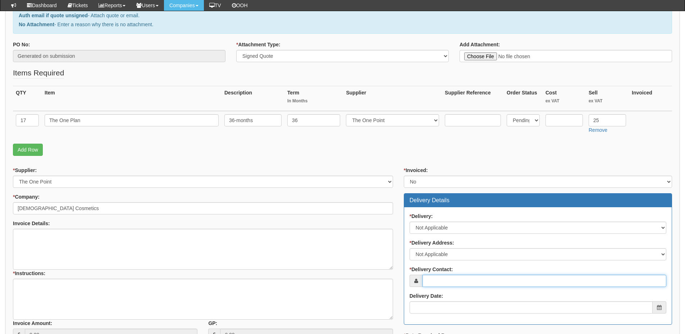
click at [433, 276] on input "* Delivery Contact:" at bounding box center [544, 281] width 244 height 12
click at [453, 282] on input "* Delivery Contact:" at bounding box center [544, 281] width 244 height 12
paste input "Sarah Campbell"
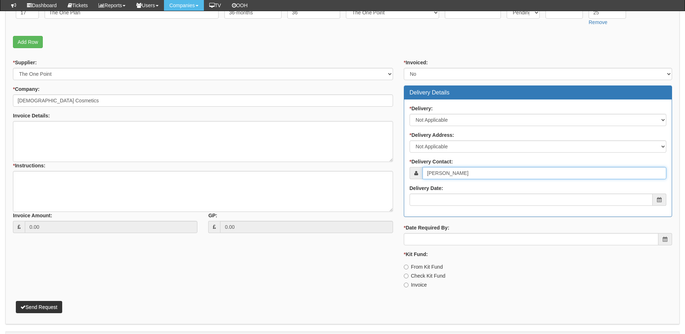
type input "Sarah Campbell"
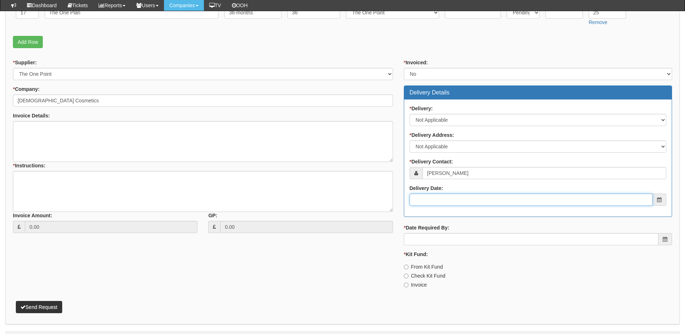
click at [453, 198] on input "Delivery Date:" at bounding box center [531, 200] width 243 height 12
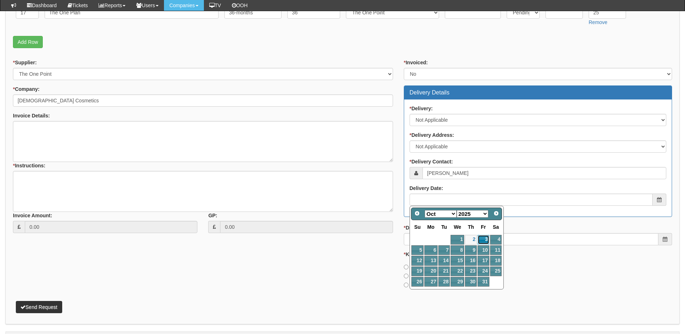
click at [482, 241] on link "3" at bounding box center [483, 240] width 12 height 10
type input "2025-10-03"
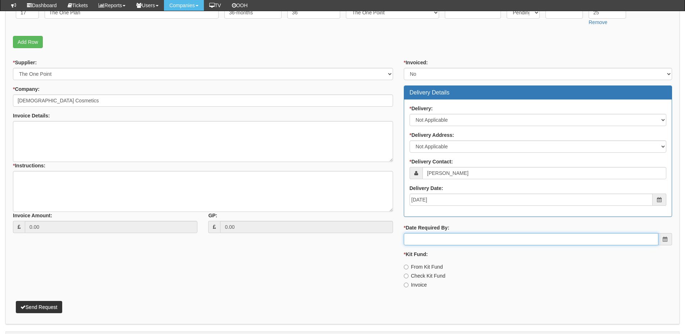
click at [464, 240] on input "* Date Required By:" at bounding box center [531, 239] width 255 height 12
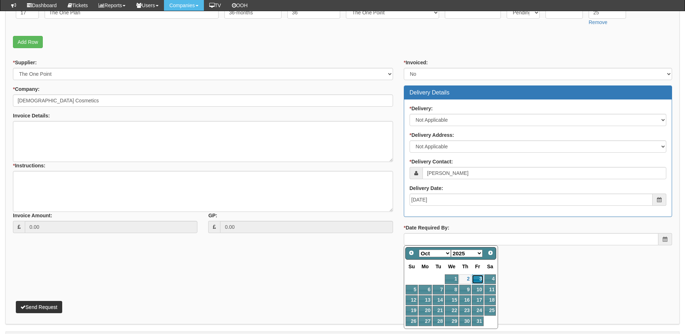
click at [479, 282] on link "3" at bounding box center [478, 280] width 12 height 10
type input "2025-10-03"
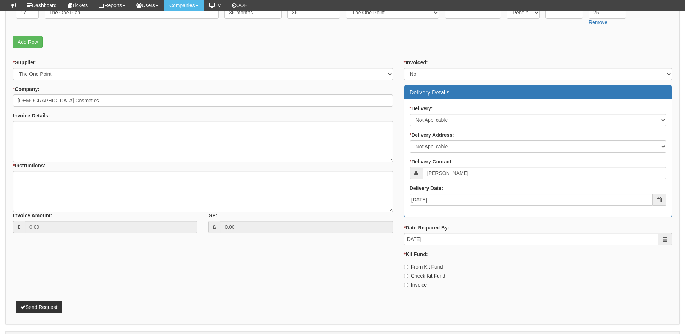
click at [419, 284] on label "Invoice" at bounding box center [415, 285] width 23 height 7
click at [408, 284] on input "Invoice" at bounding box center [406, 285] width 5 height 5
radio input "true"
click at [89, 193] on textarea "* Instructions:" at bounding box center [203, 191] width 380 height 41
type textarea "17x new IT Support"
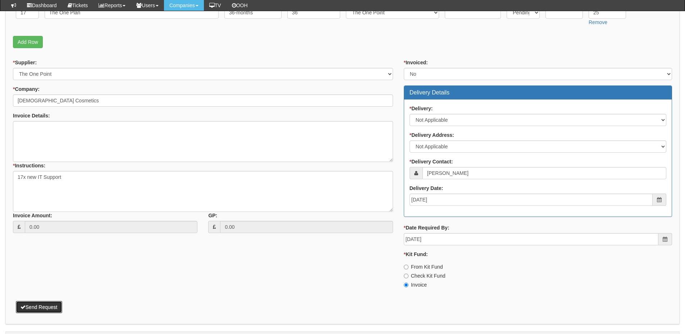
click at [46, 307] on button "Send Request" at bounding box center [39, 307] width 46 height 12
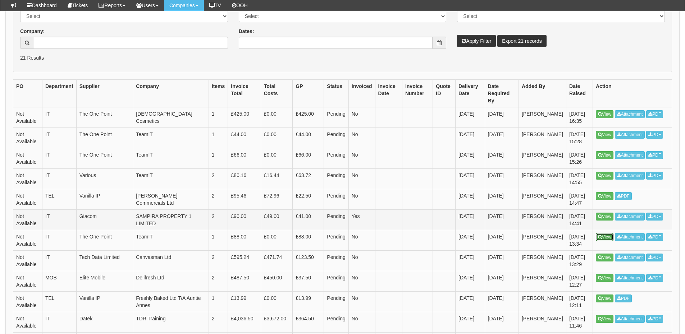
scroll to position [180, 0]
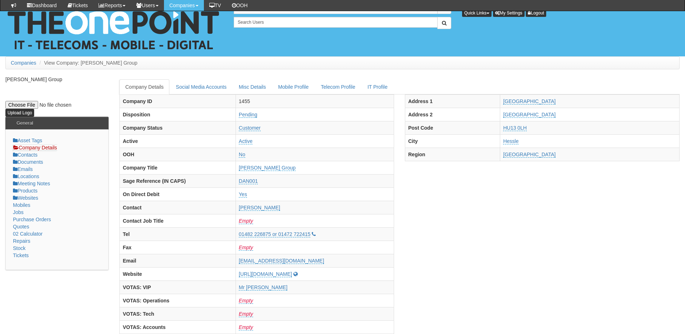
scroll to position [497, 0]
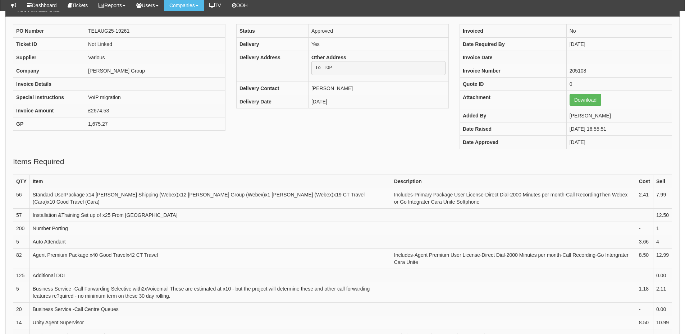
scroll to position [108, 0]
